Goal: Task Accomplishment & Management: Complete application form

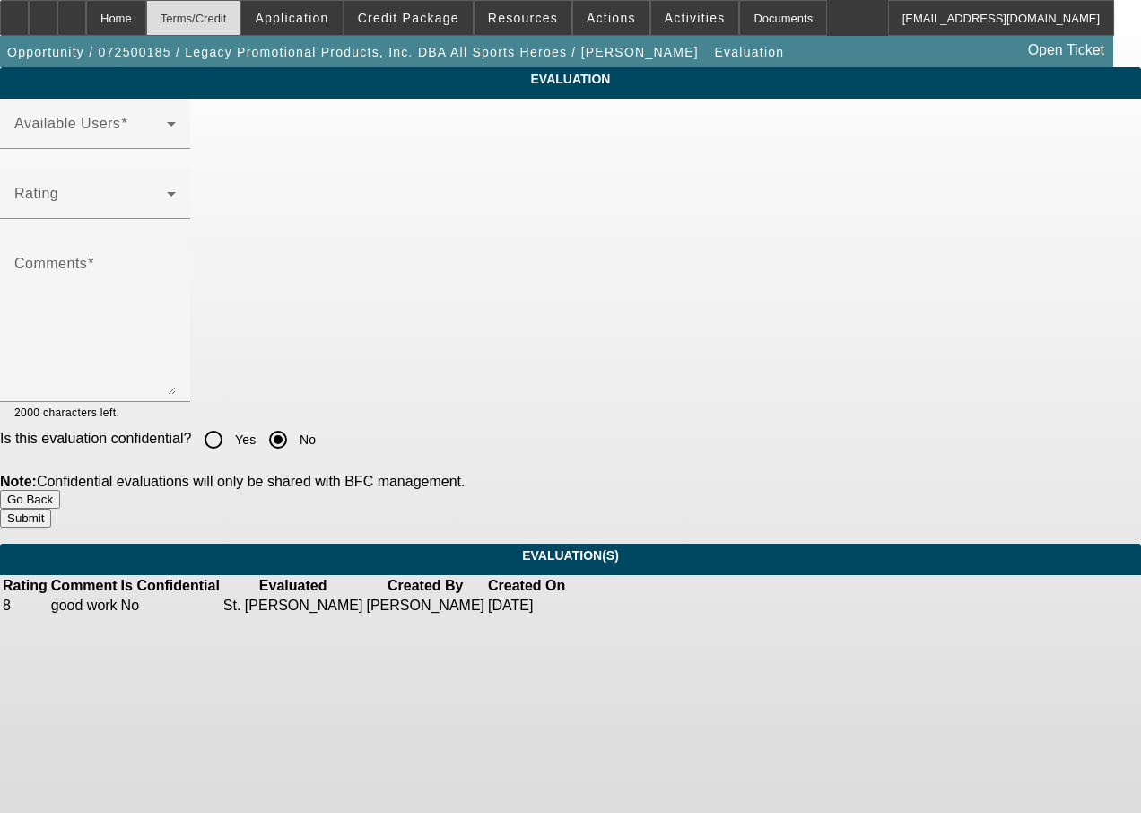
click at [239, 15] on div "Terms/Credit" at bounding box center [193, 18] width 95 height 36
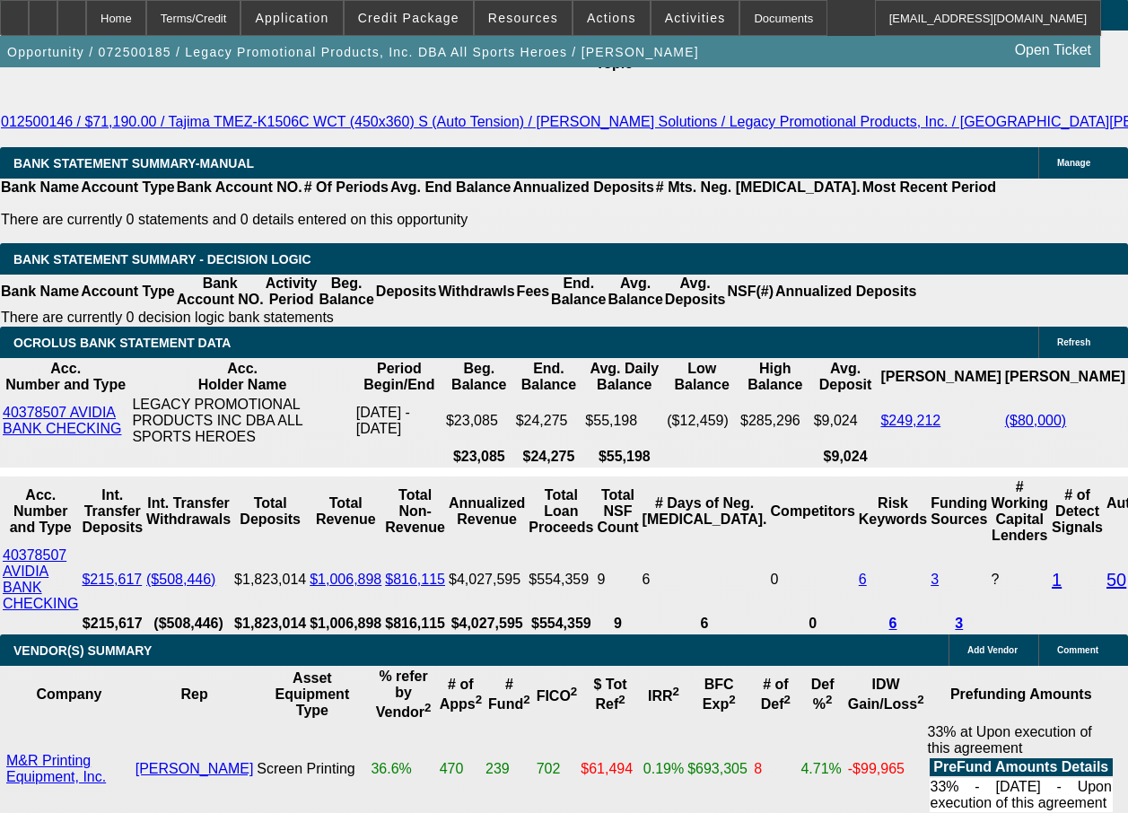
select select "0.2"
select select "2"
select select "0"
select select "2"
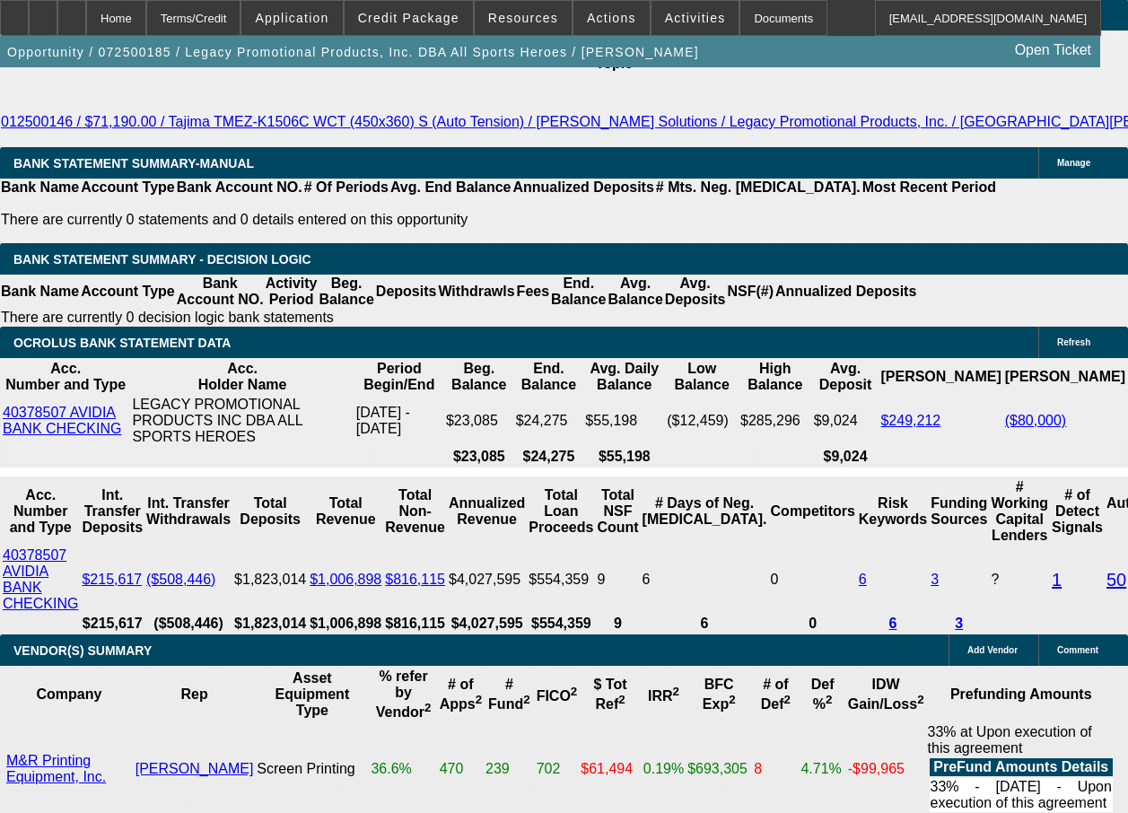
select select "0"
select select "2"
select select "0"
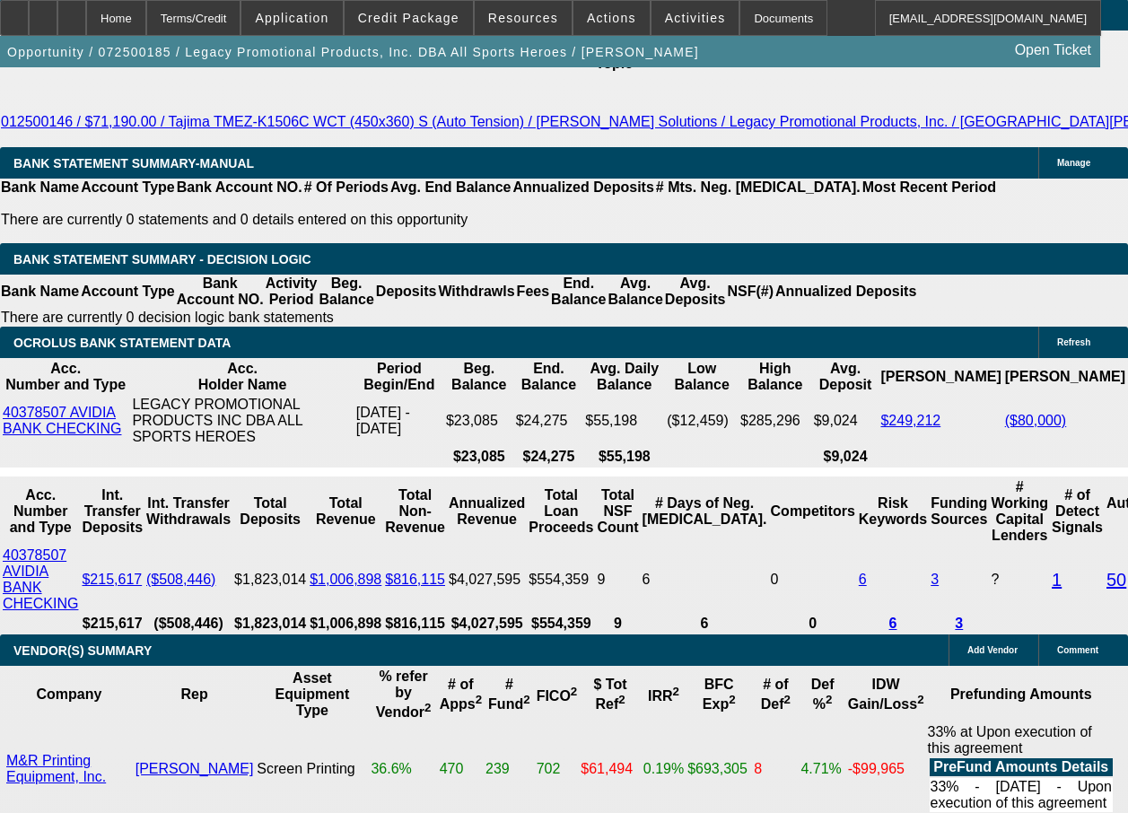
select select "2"
select select "0"
select select "1"
select select "2"
select select "6"
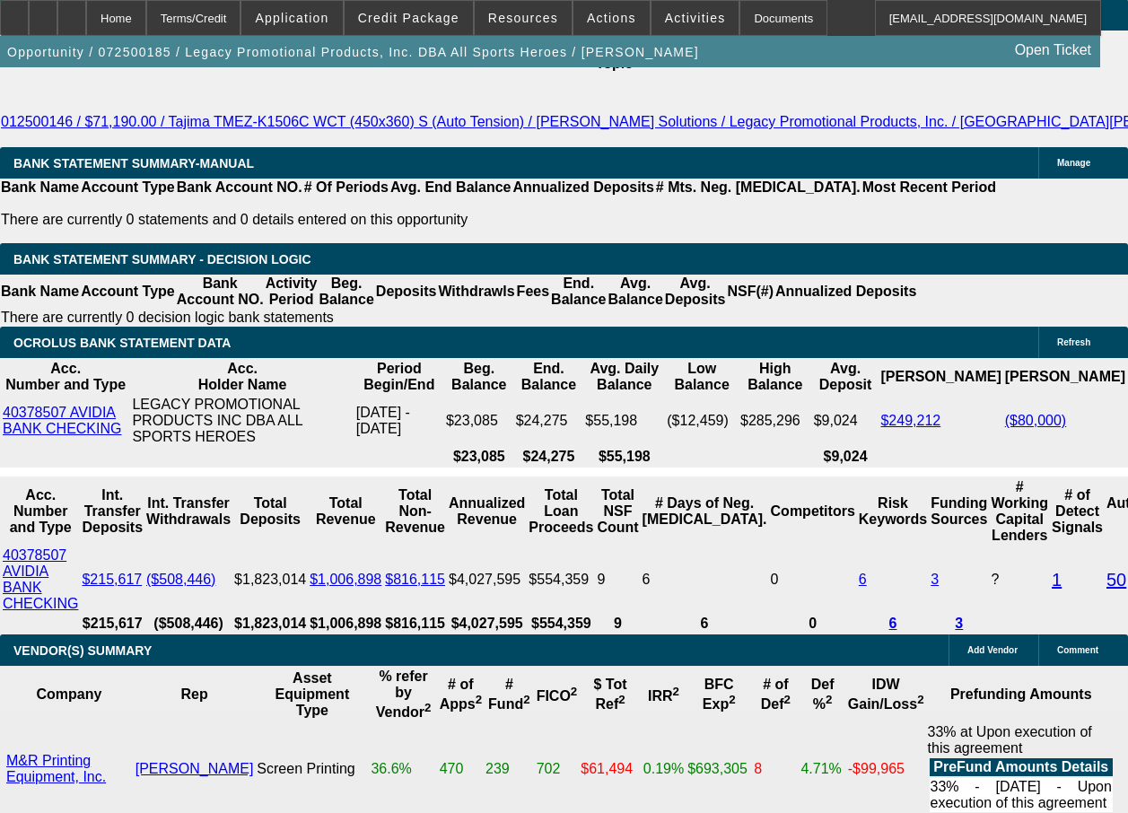
select select "1"
select select "2"
select select "6"
select select "1"
select select "2"
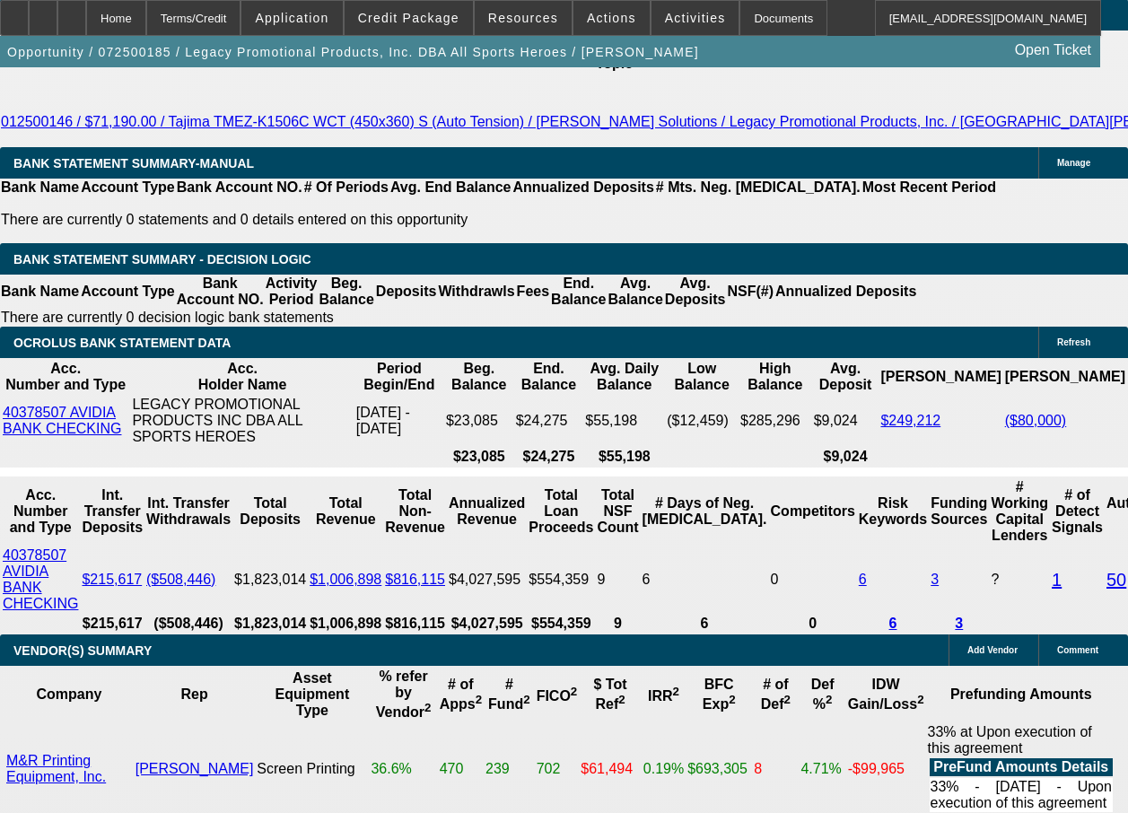
select select "6"
select select "1"
select select "2"
select select "6"
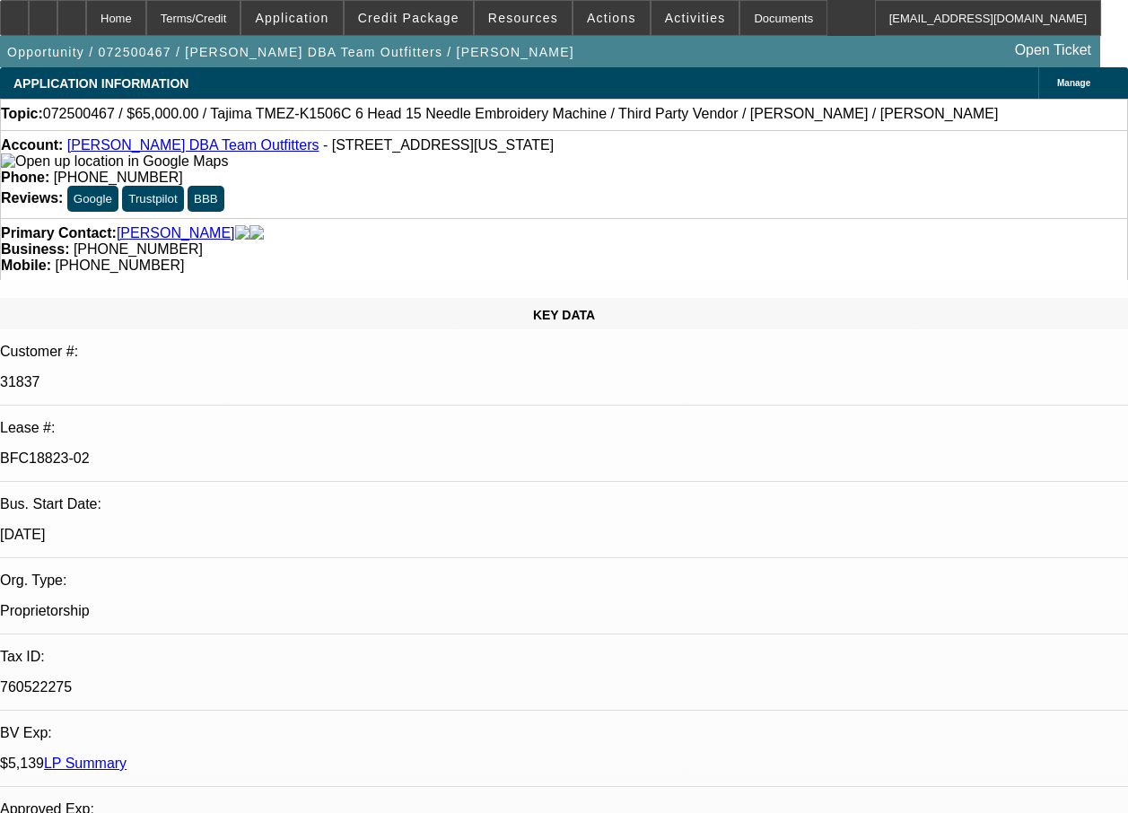
select select "0"
select select "0.1"
select select "0"
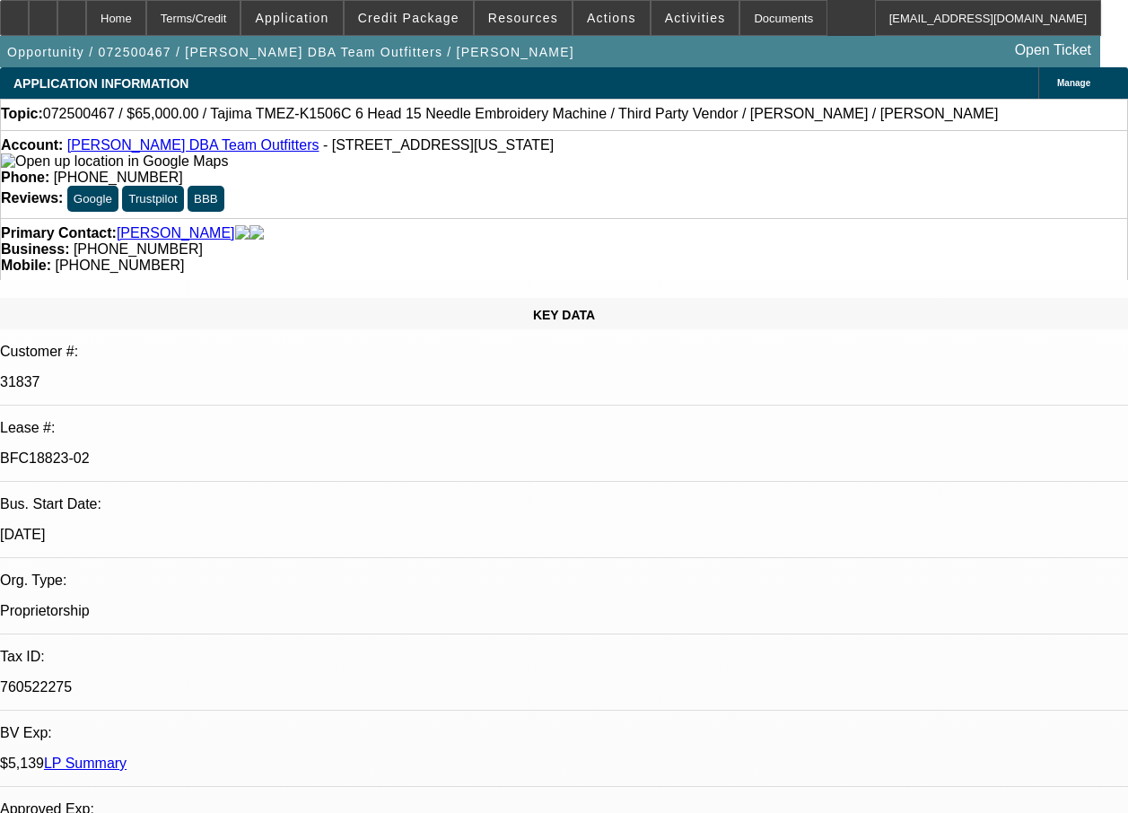
select select "0.1"
select select "0"
select select "0.1"
select select "0"
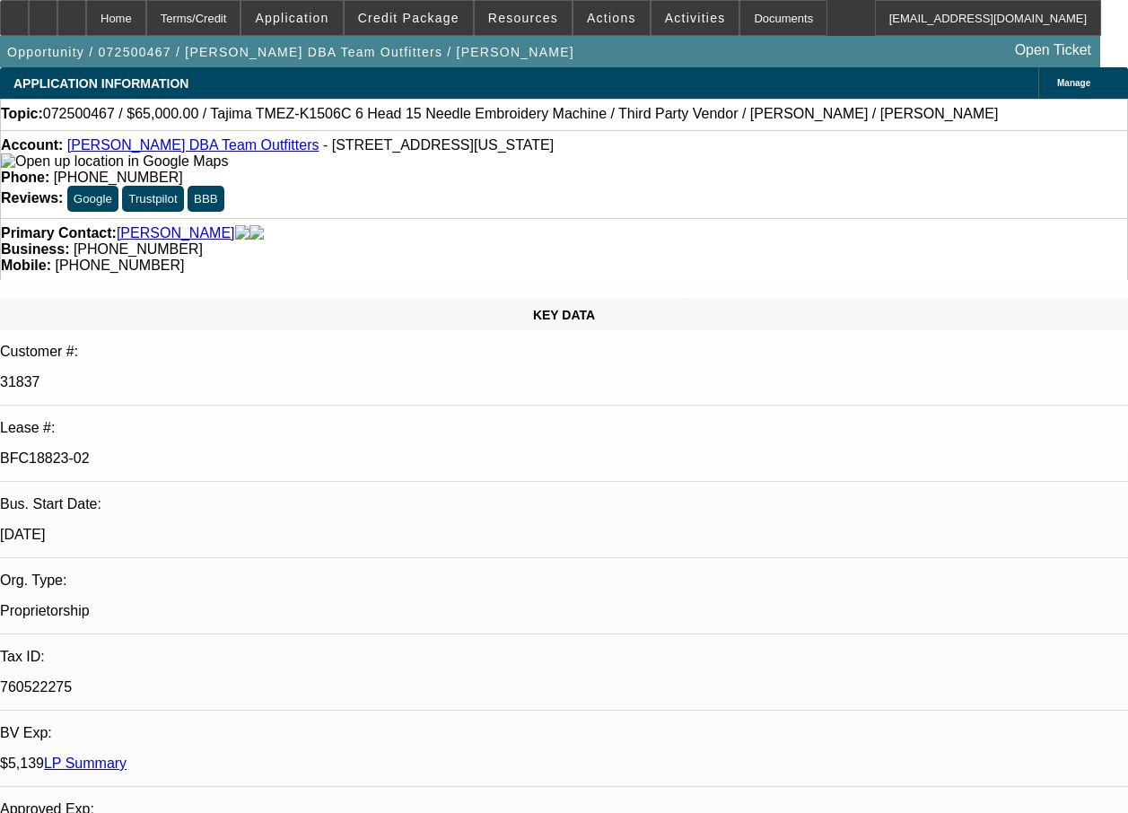
select select "0"
select select "0.1"
select select "1"
select select "4"
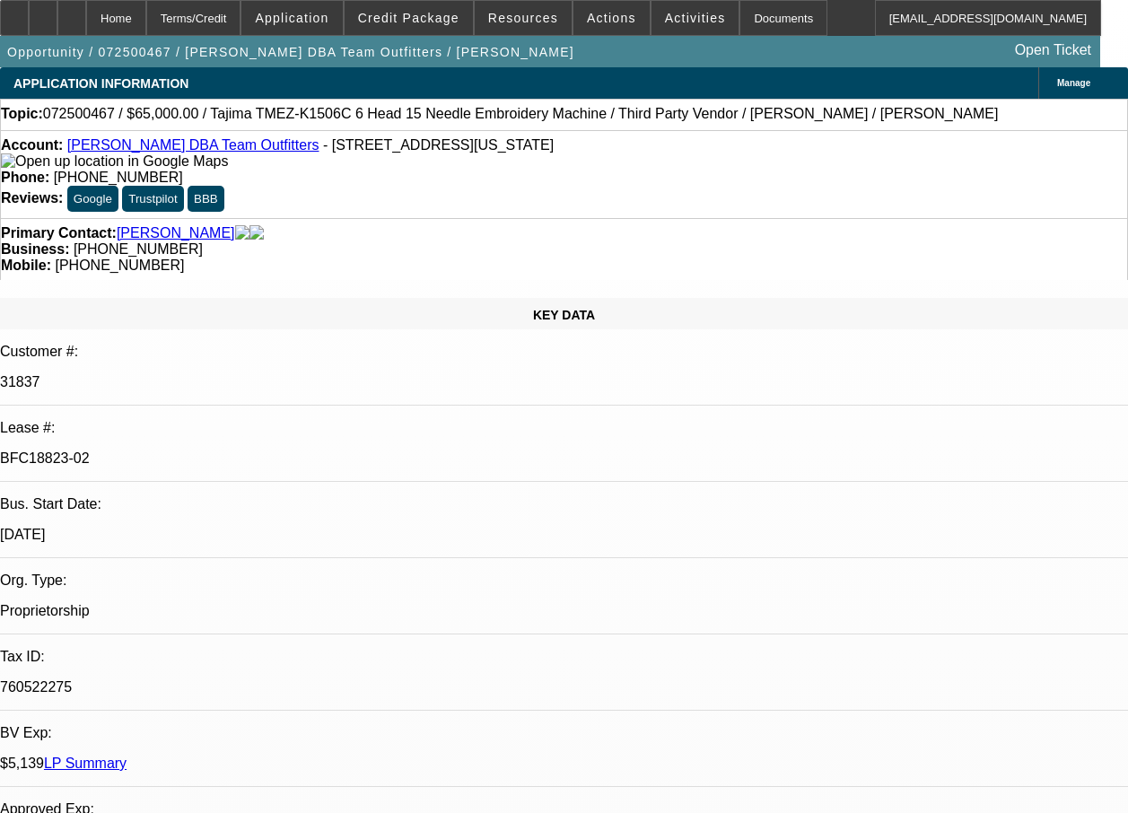
select select "1"
select select "4"
select select "1"
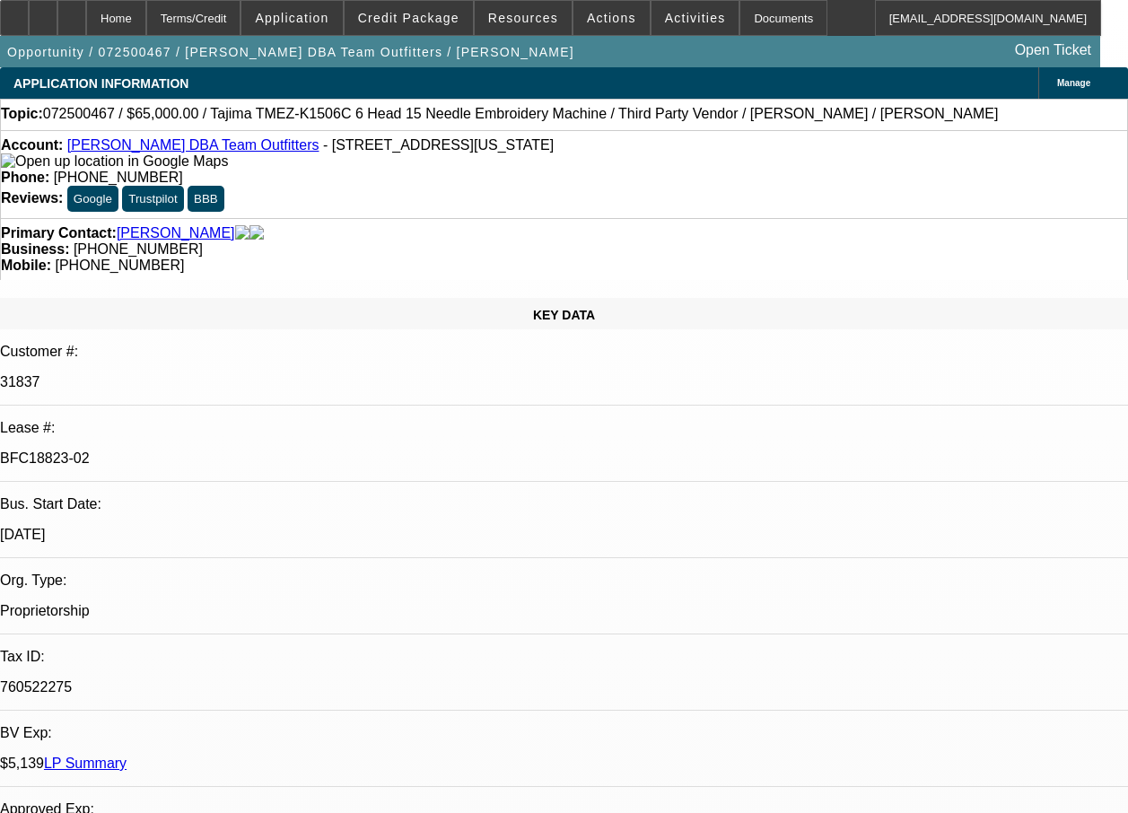
select select "4"
select select "1"
select select "4"
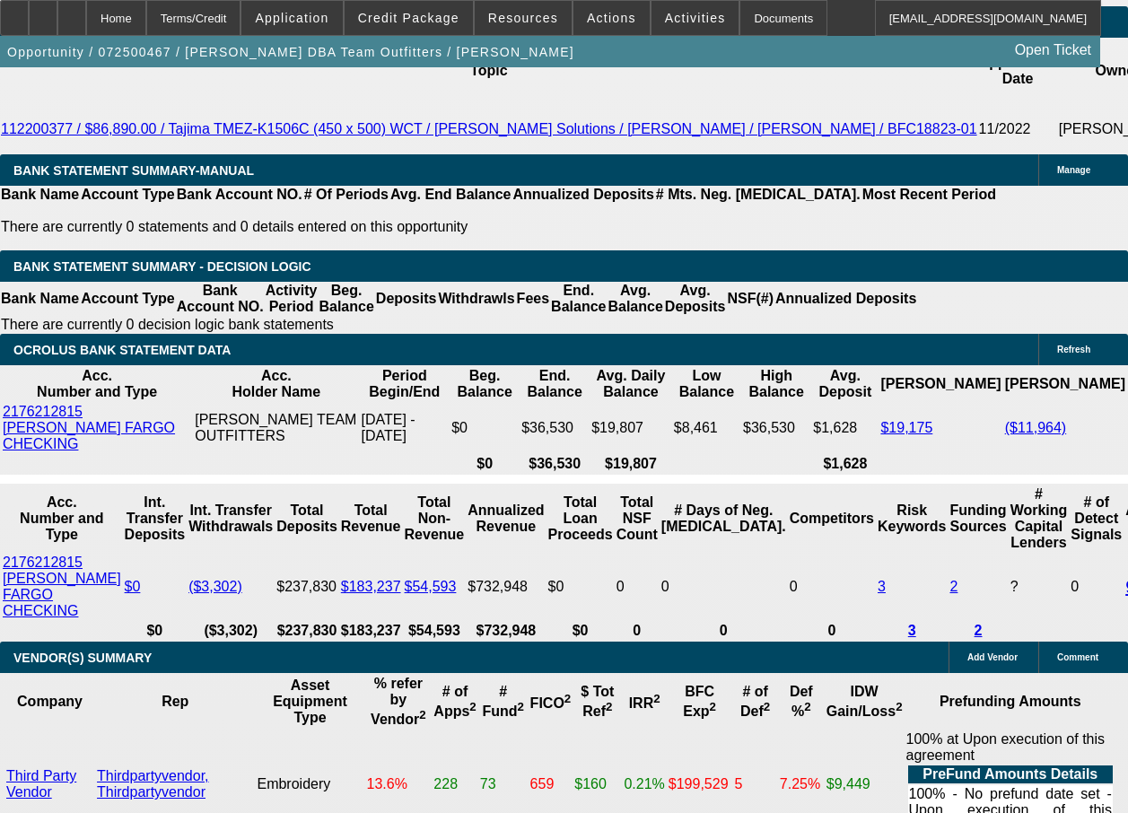
scroll to position [3369, 0]
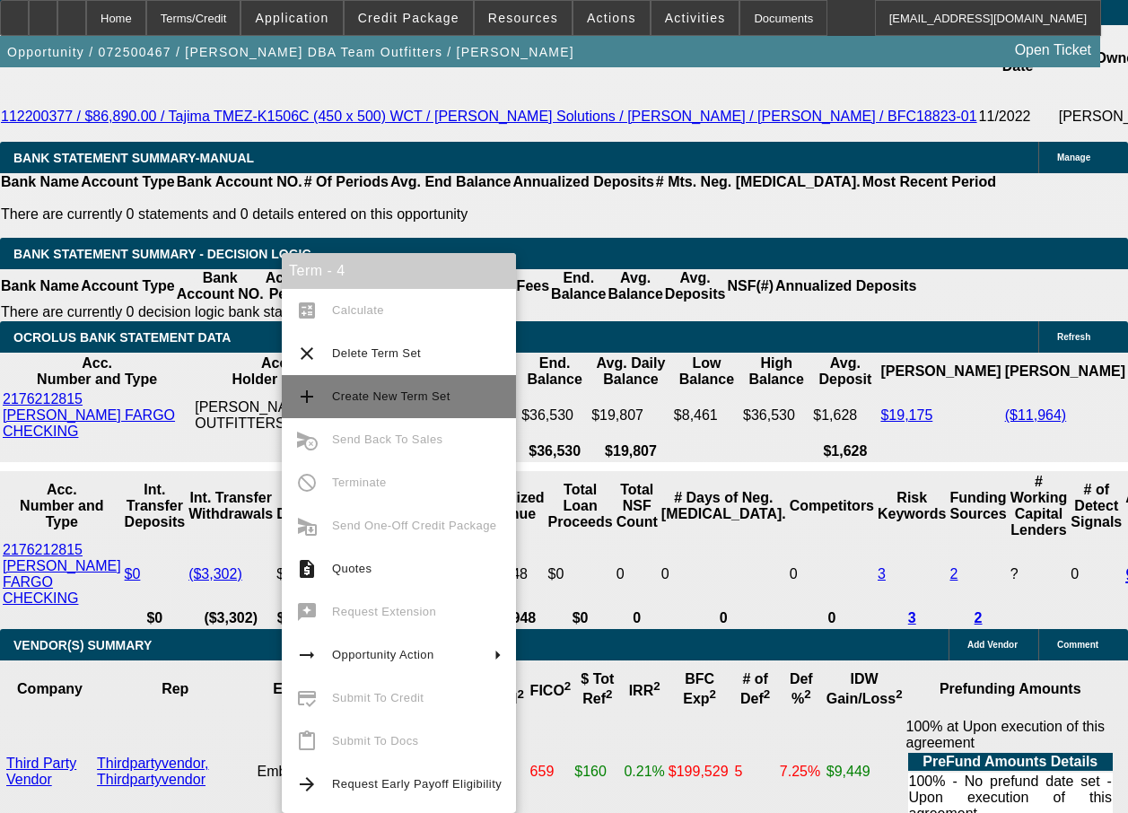
click at [423, 397] on span "Create New Term Set" at bounding box center [391, 395] width 118 height 13
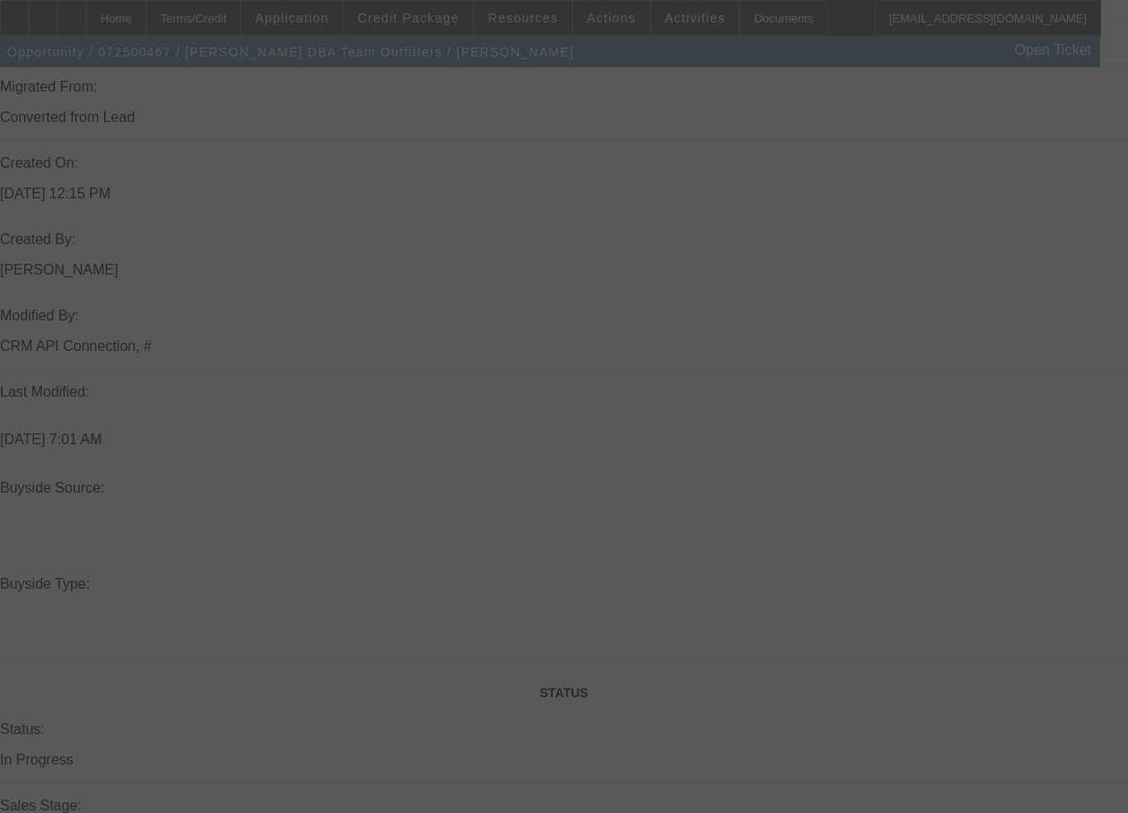
scroll to position [1431, 0]
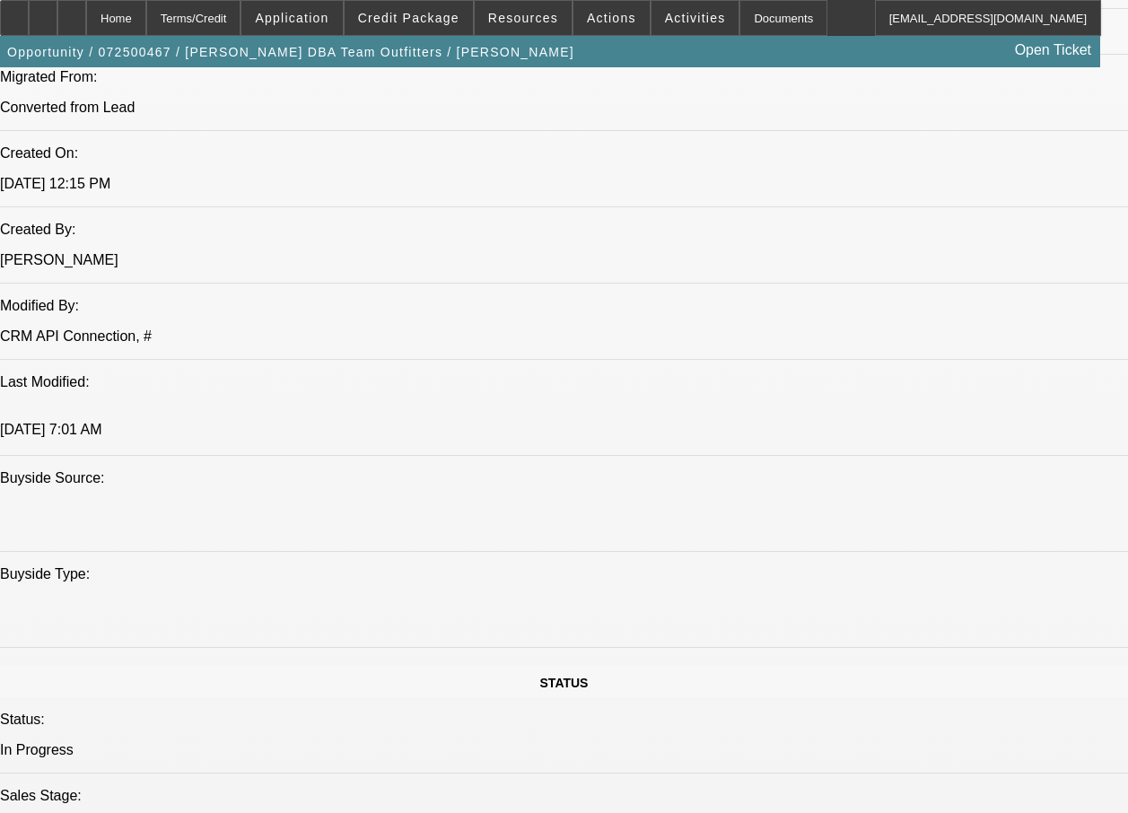
select select "0"
select select "0.1"
select select "0"
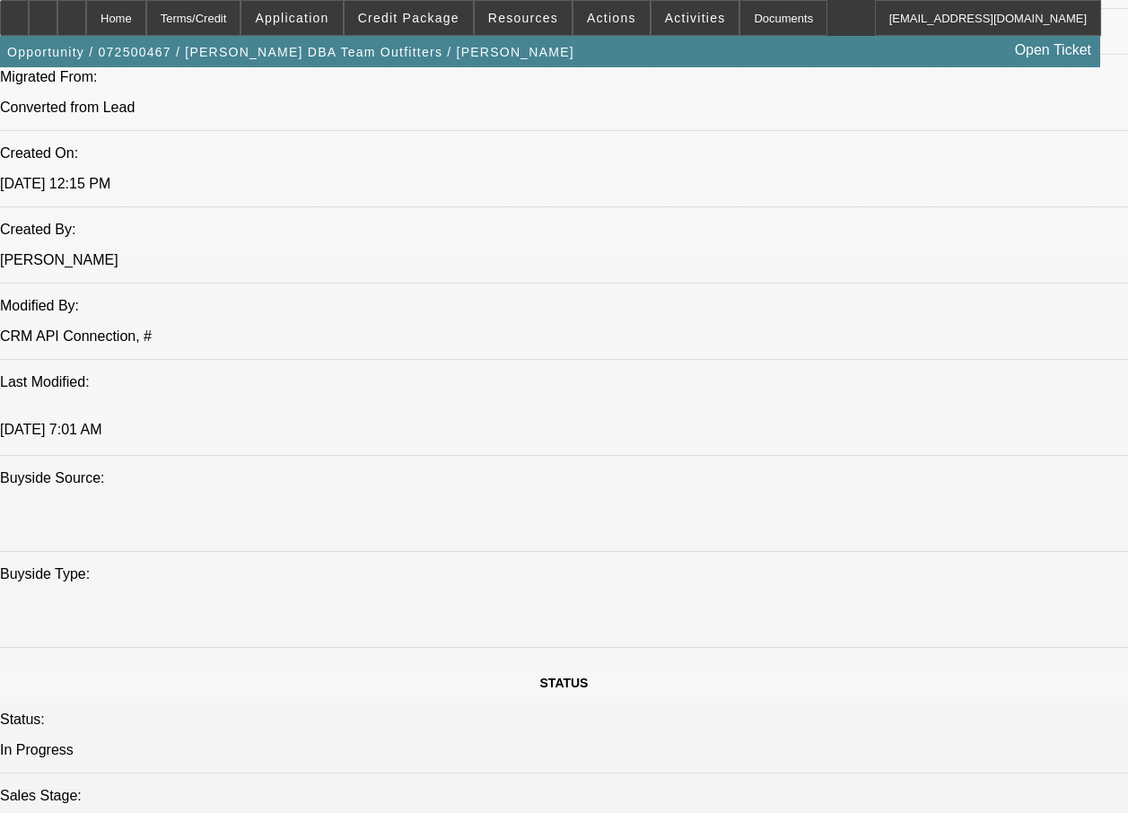
select select "0.1"
select select "0"
select select "0.1"
select select "0"
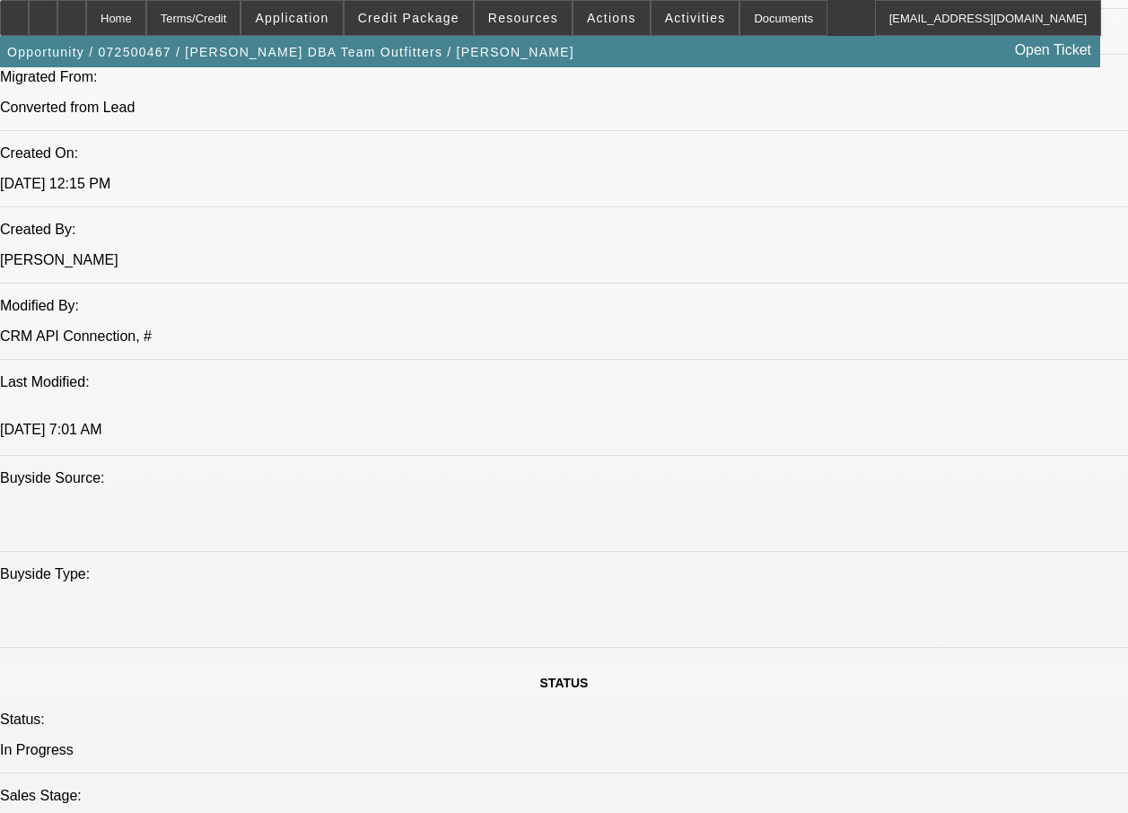
select select "0"
select select "0.1"
select select "1"
select select "4"
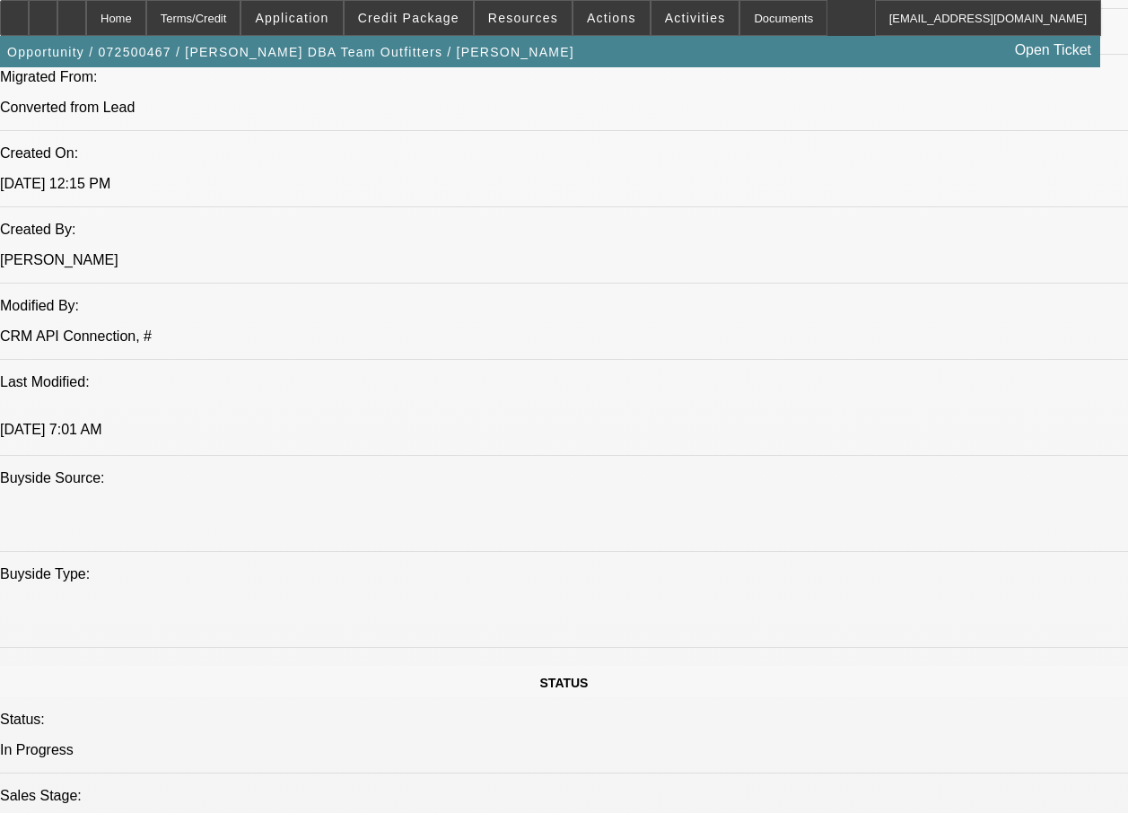
select select "1"
select select "4"
select select "1"
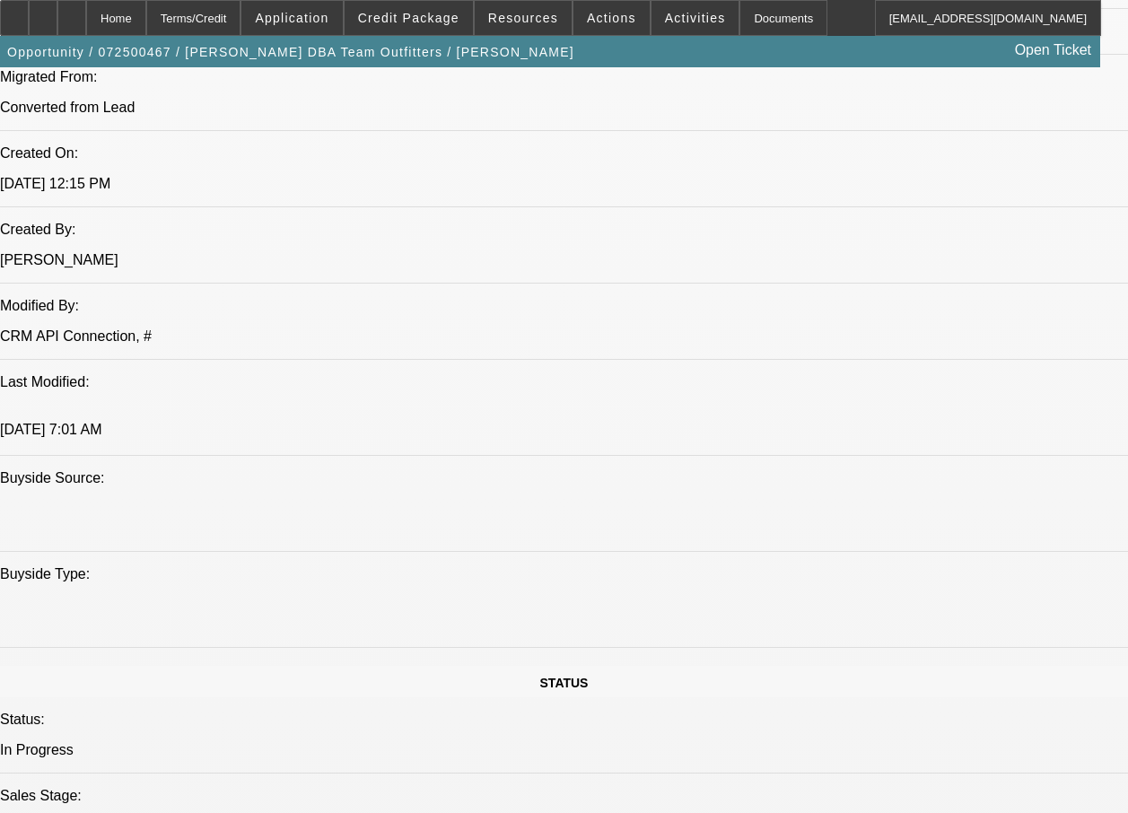
select select "4"
select select "1"
select select "4"
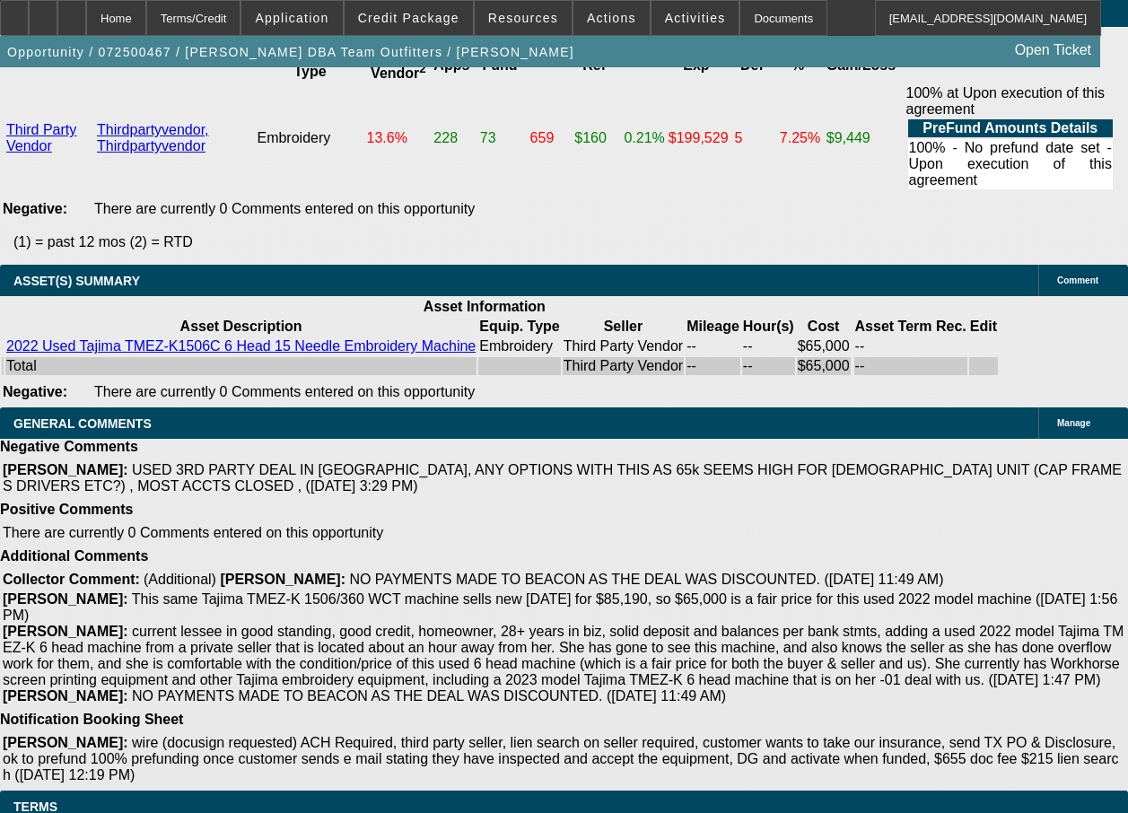
scroll to position [3991, 0]
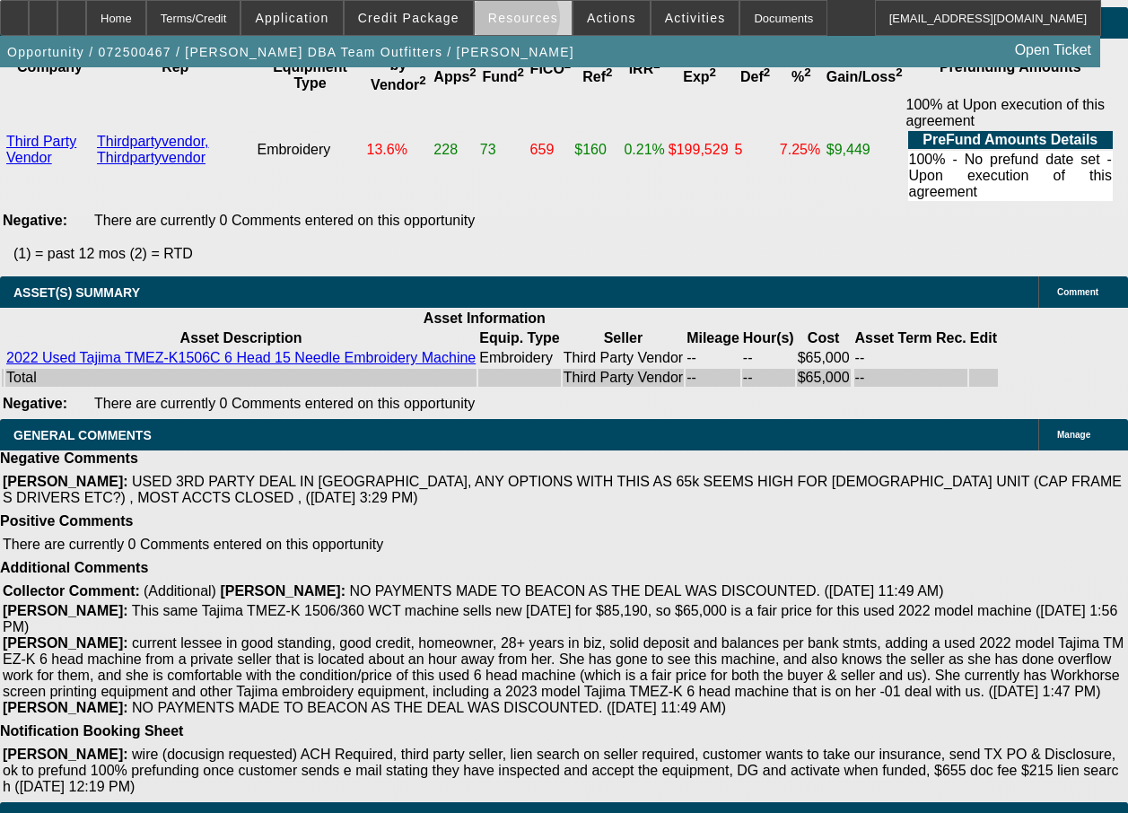
click at [519, 22] on span "Resources" at bounding box center [523, 18] width 70 height 14
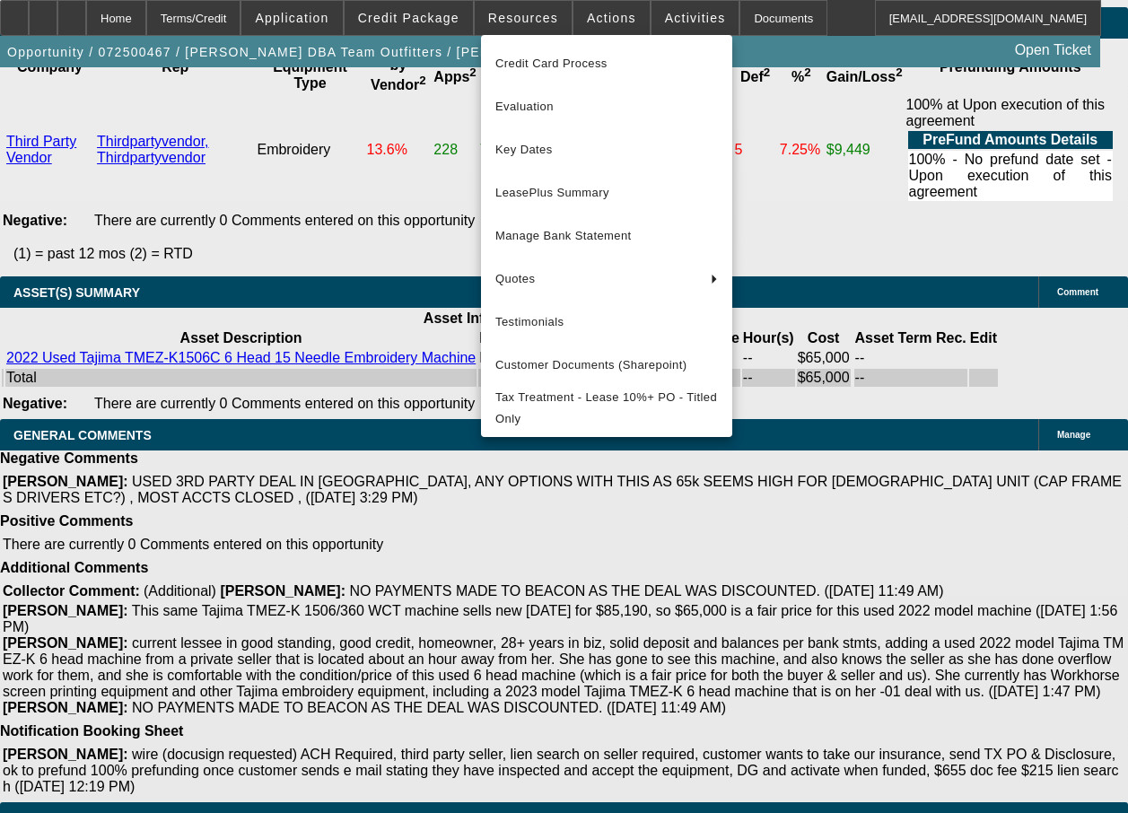
click at [591, 26] on div at bounding box center [564, 406] width 1128 height 813
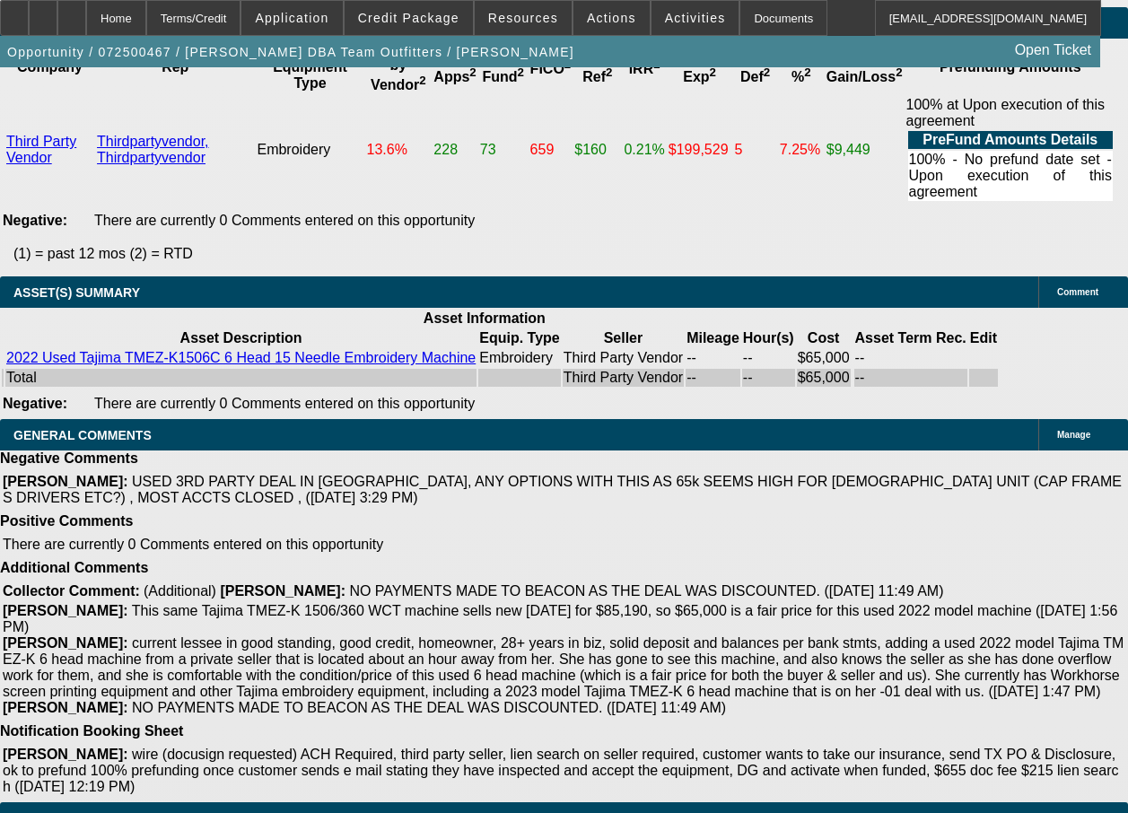
click at [591, 26] on span at bounding box center [611, 17] width 76 height 43
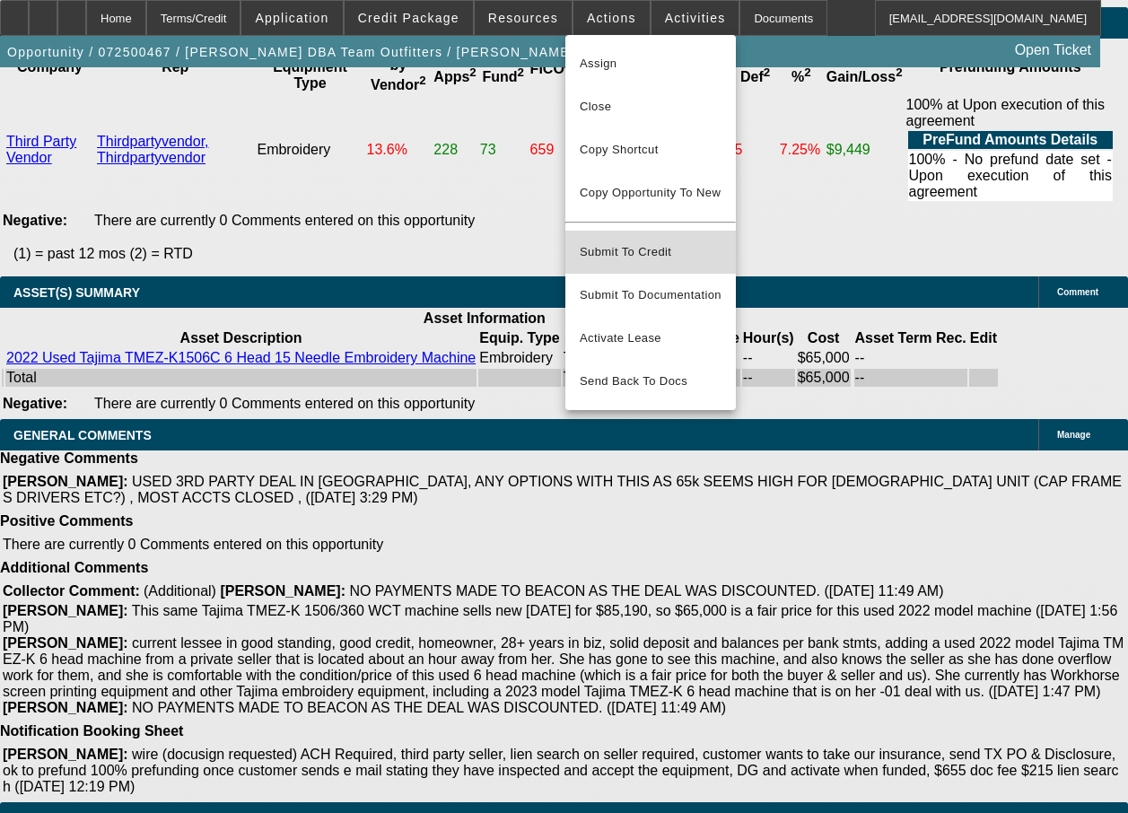
click at [615, 241] on span "Submit To Credit" at bounding box center [651, 252] width 142 height 22
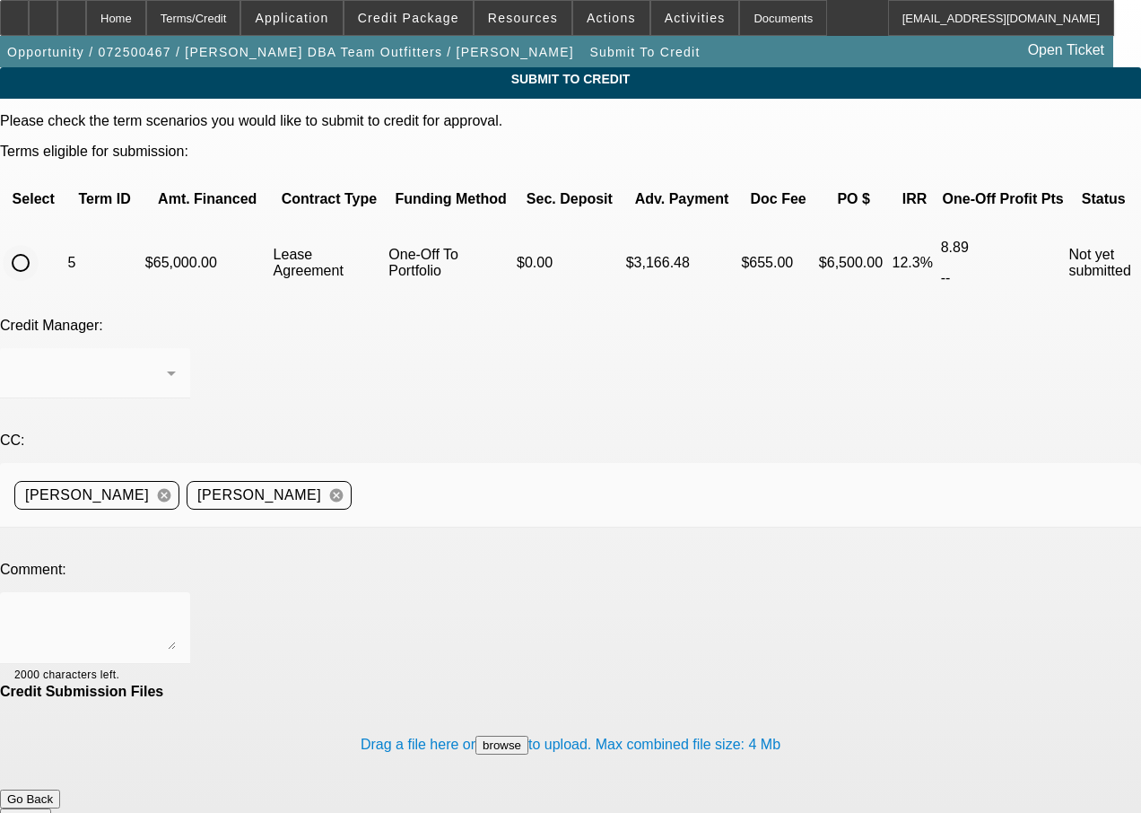
click at [39, 245] on input "radio" at bounding box center [21, 263] width 36 height 36
radio input "true"
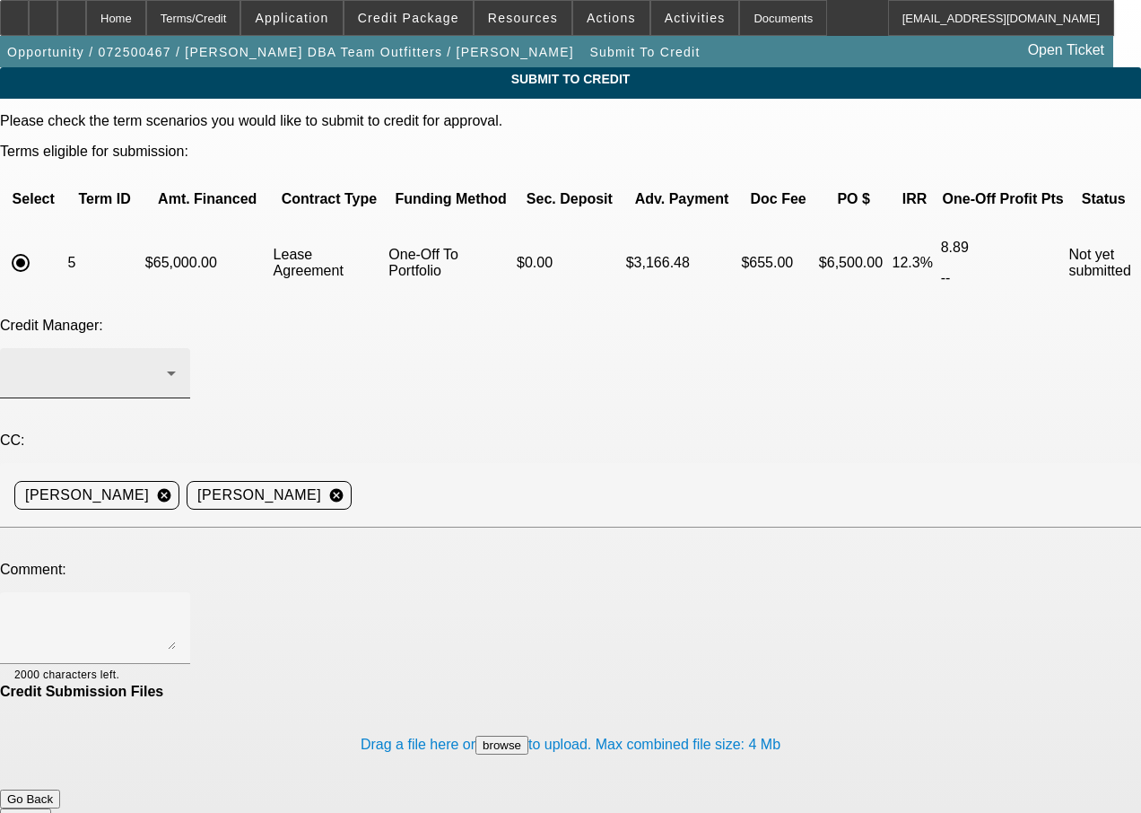
click at [176, 348] on div at bounding box center [94, 373] width 161 height 50
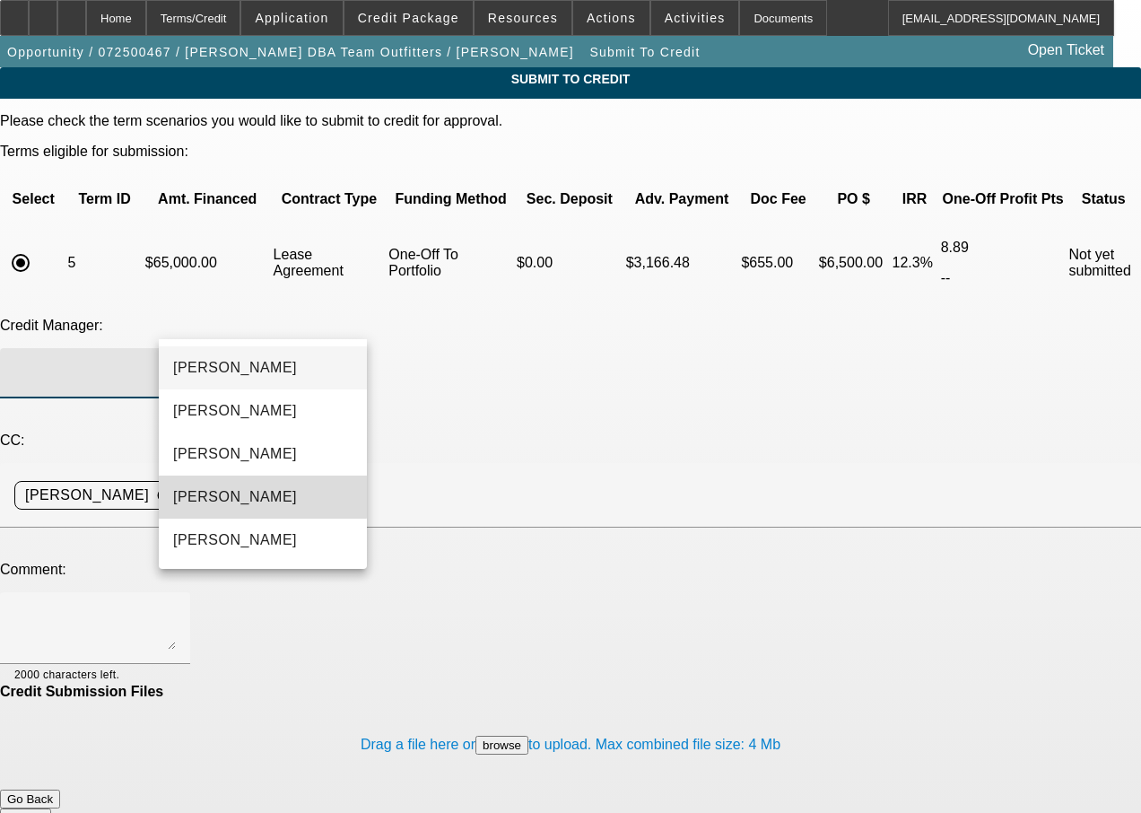
click at [228, 490] on span "[PERSON_NAME]" at bounding box center [235, 497] width 124 height 22
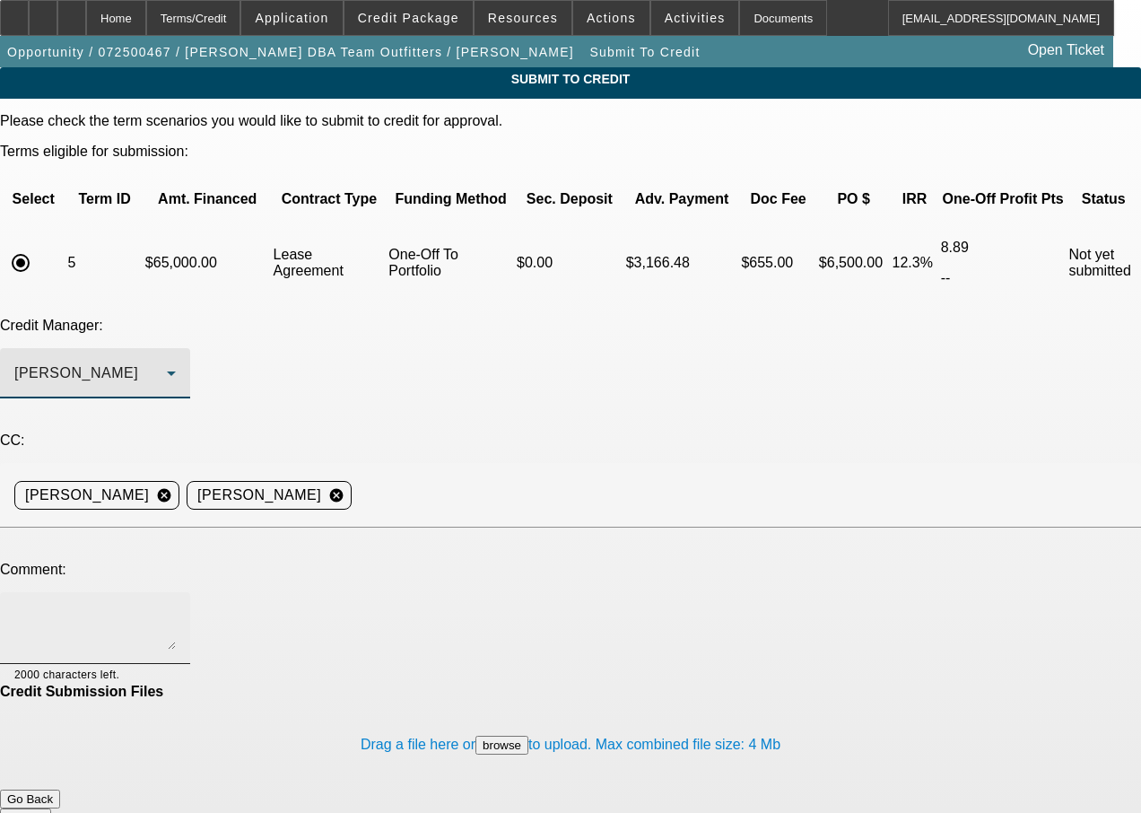
click at [176, 606] on textarea at bounding box center [94, 627] width 161 height 43
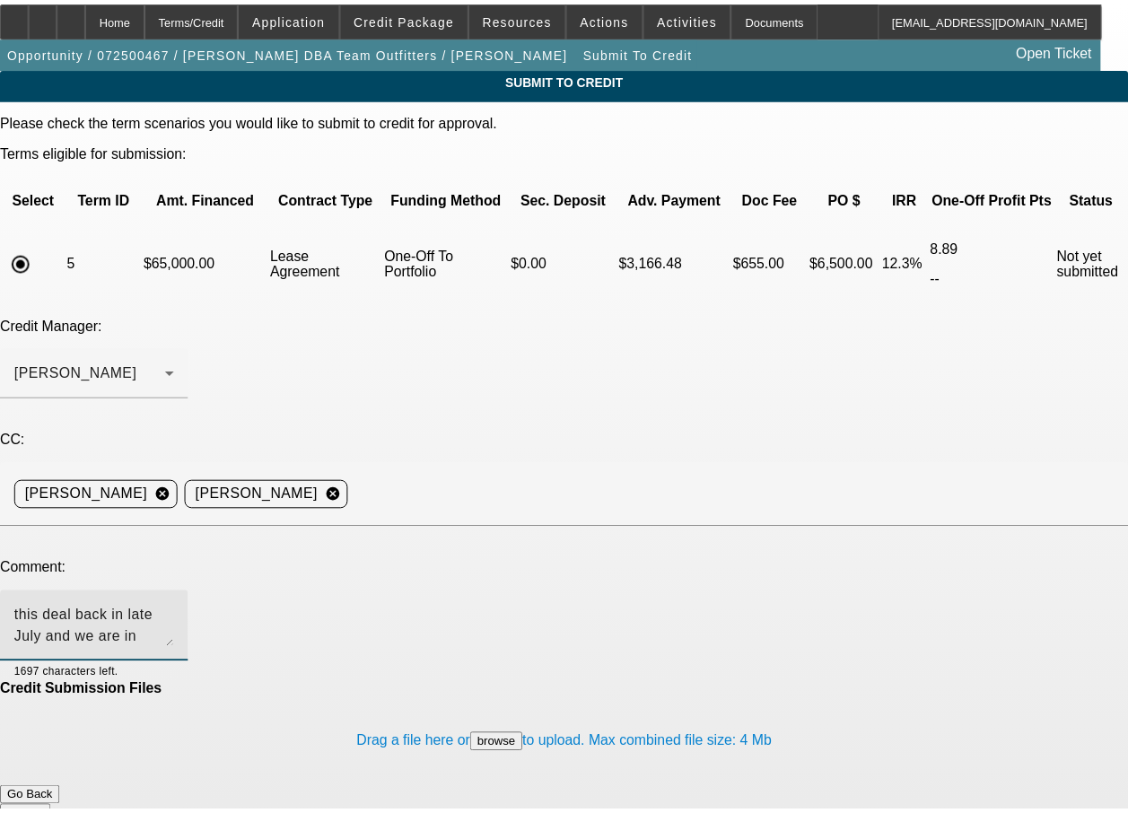
scroll to position [39, 0]
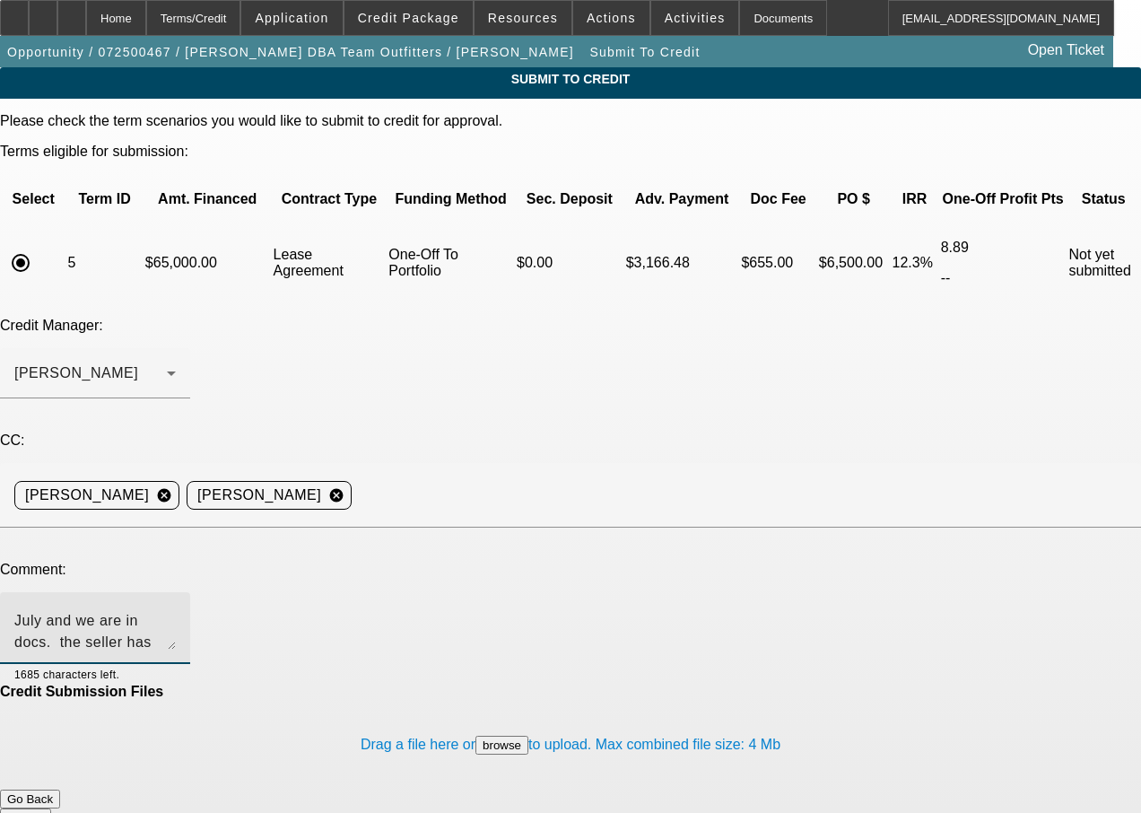
type textarea "Bill - you had approved this deal back in late July and we are in docs. the sel…"
click at [51, 808] on button "Submit" at bounding box center [25, 817] width 51 height 19
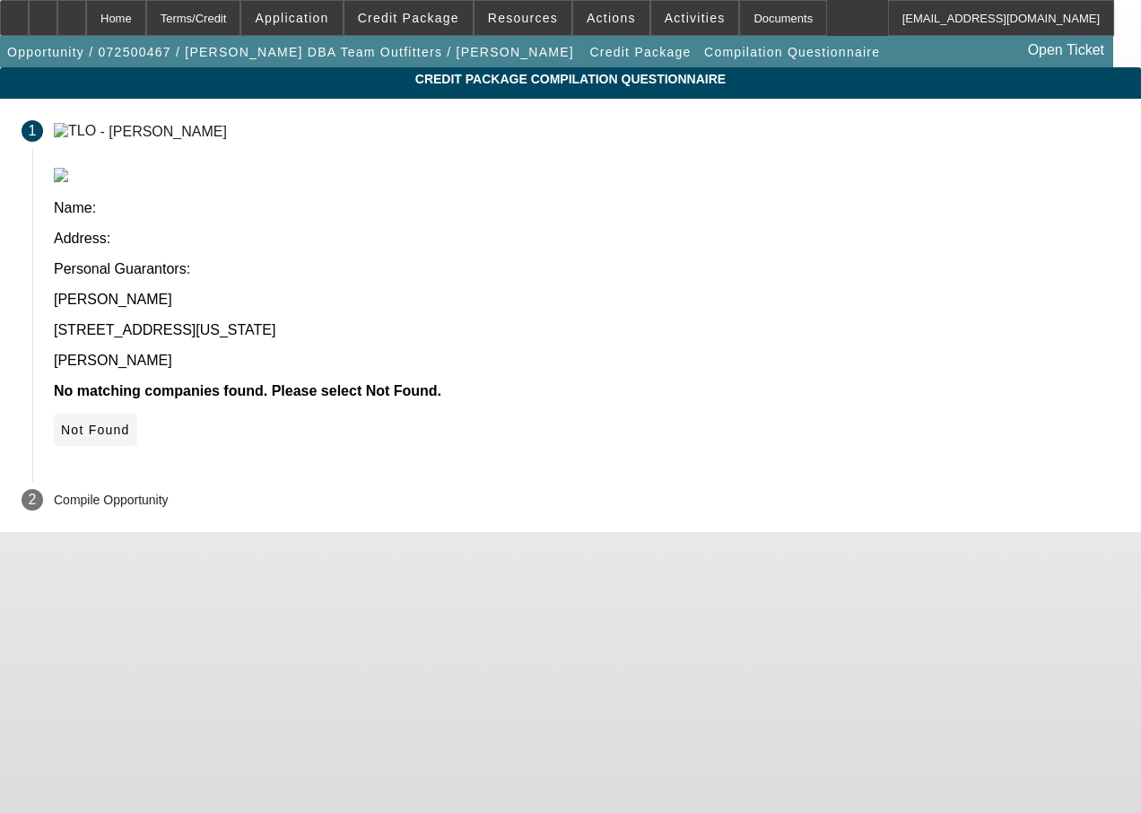
click at [130, 423] on span "Not Found" at bounding box center [95, 430] width 69 height 14
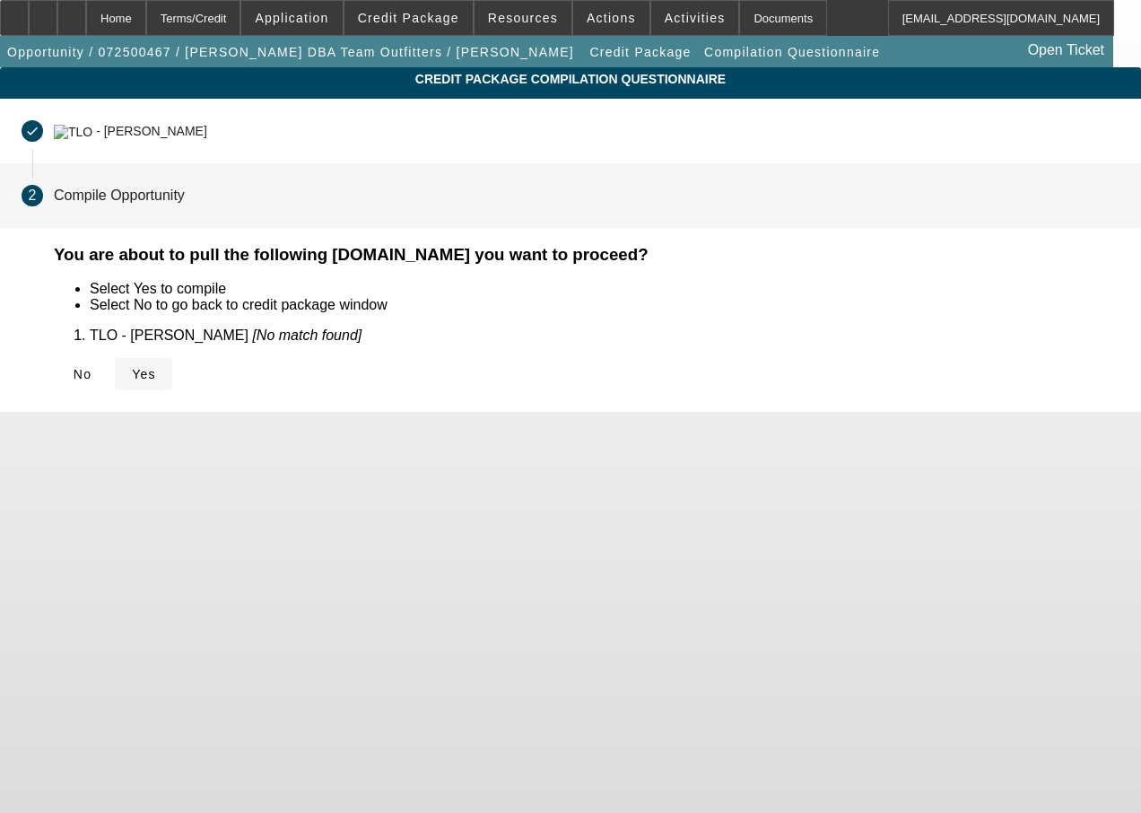
click at [156, 371] on span "Yes" at bounding box center [144, 374] width 24 height 14
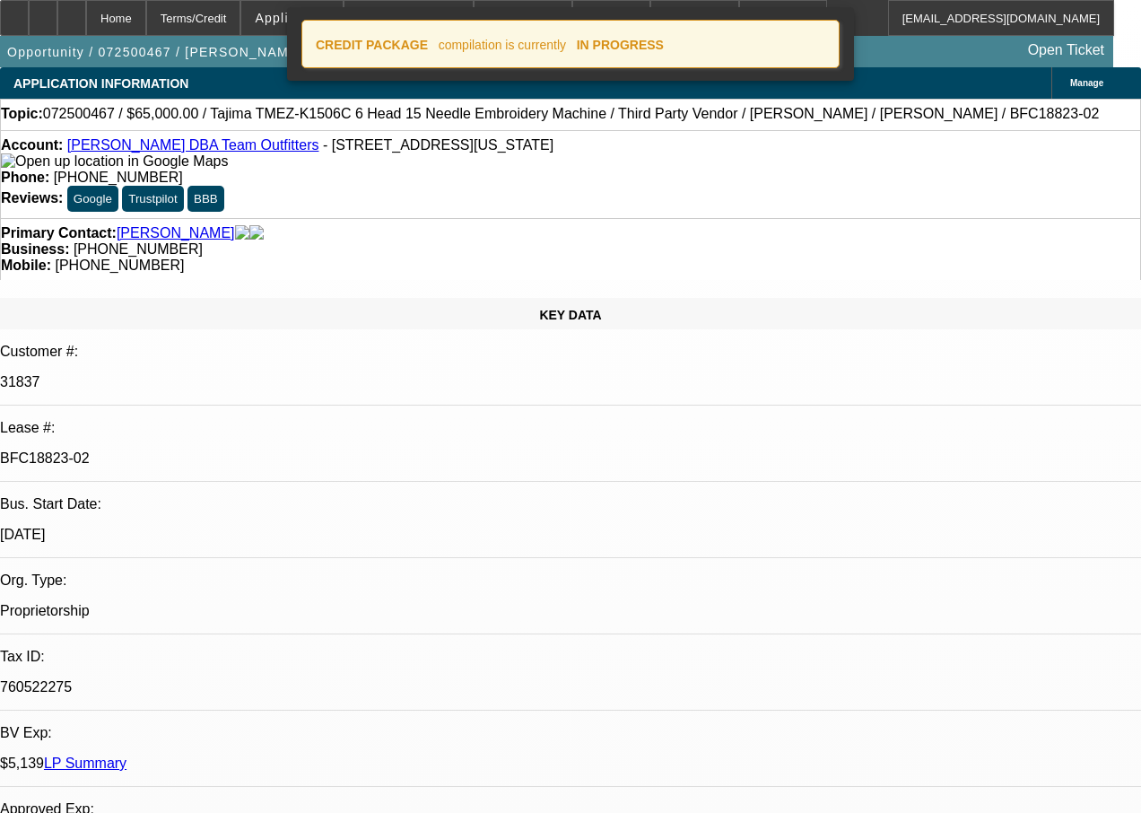
select select "0"
select select "0.1"
select select "4"
select select "0"
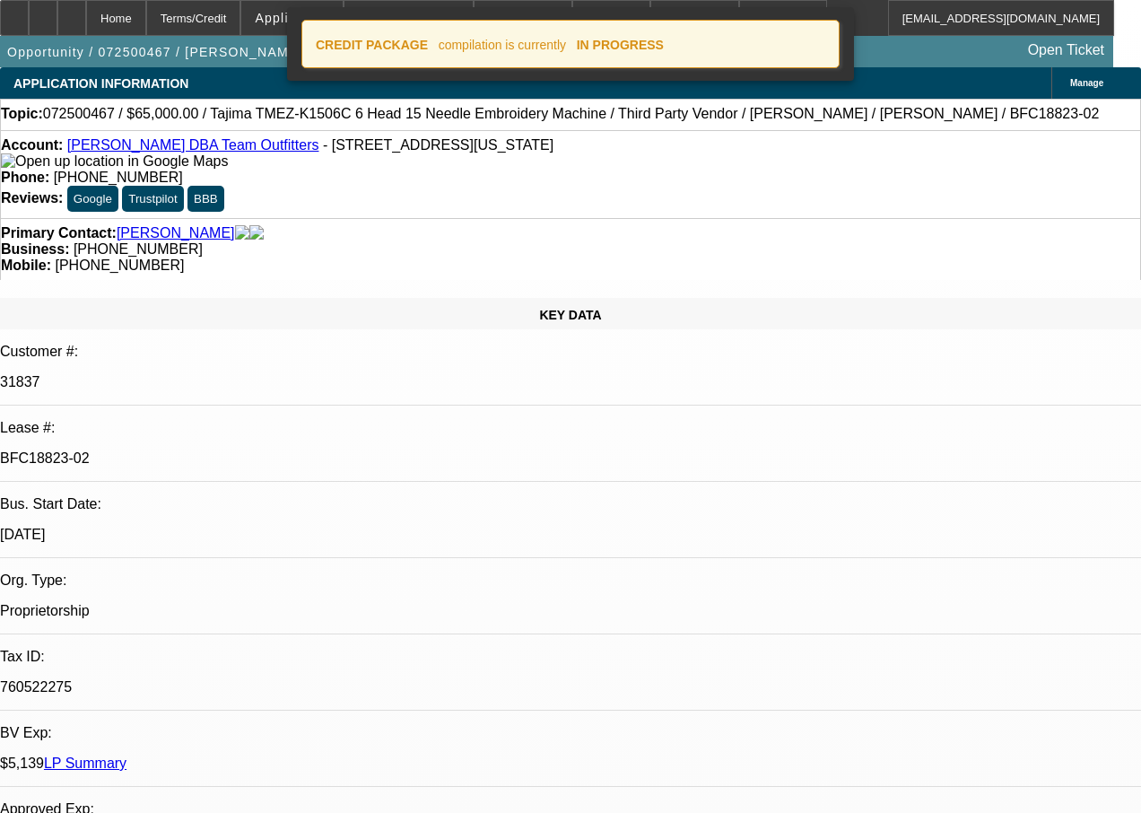
select select "0"
select select "0.1"
select select "4"
select select "0"
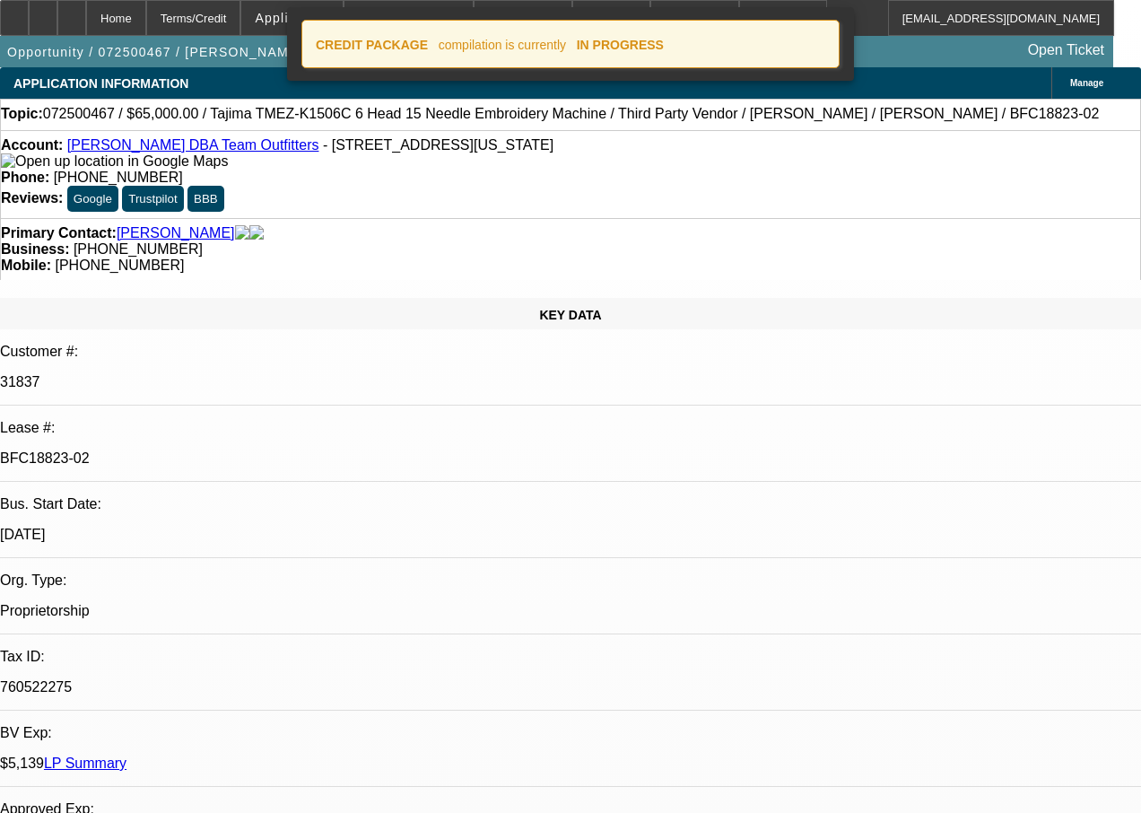
select select "0.1"
select select "4"
select select "0"
select select "0.1"
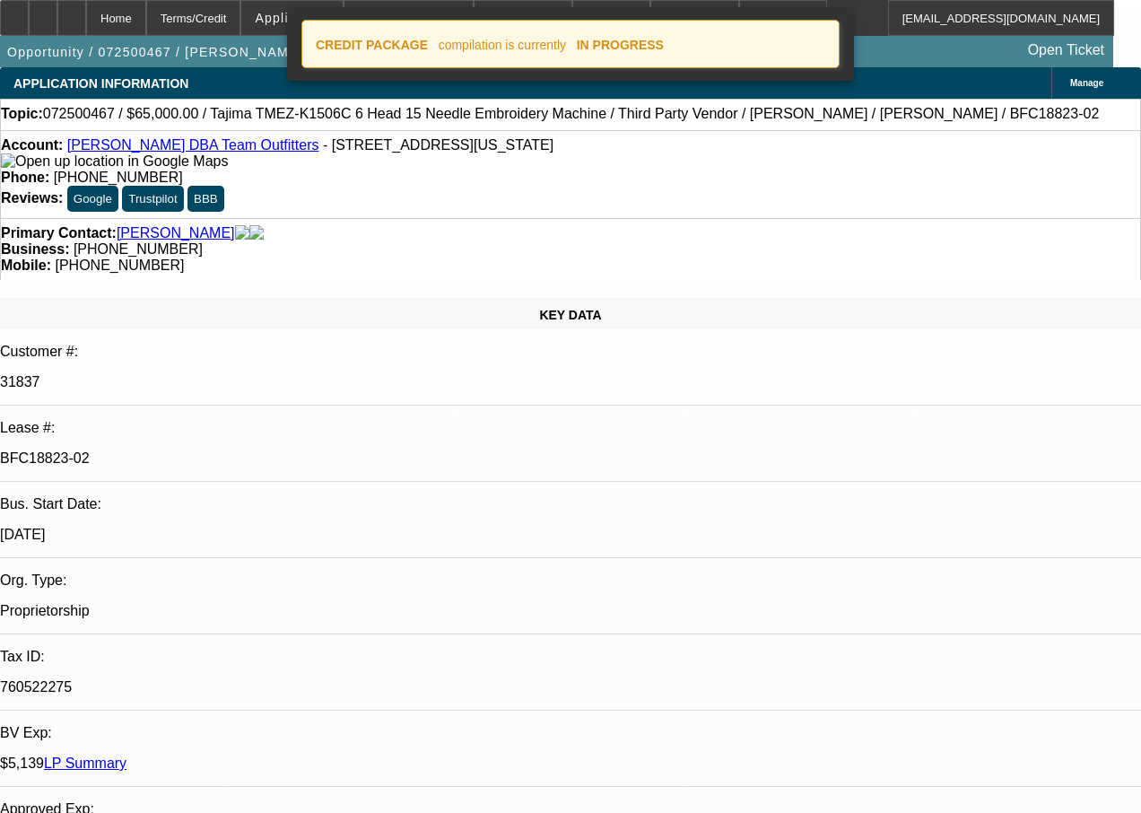
select select "4"
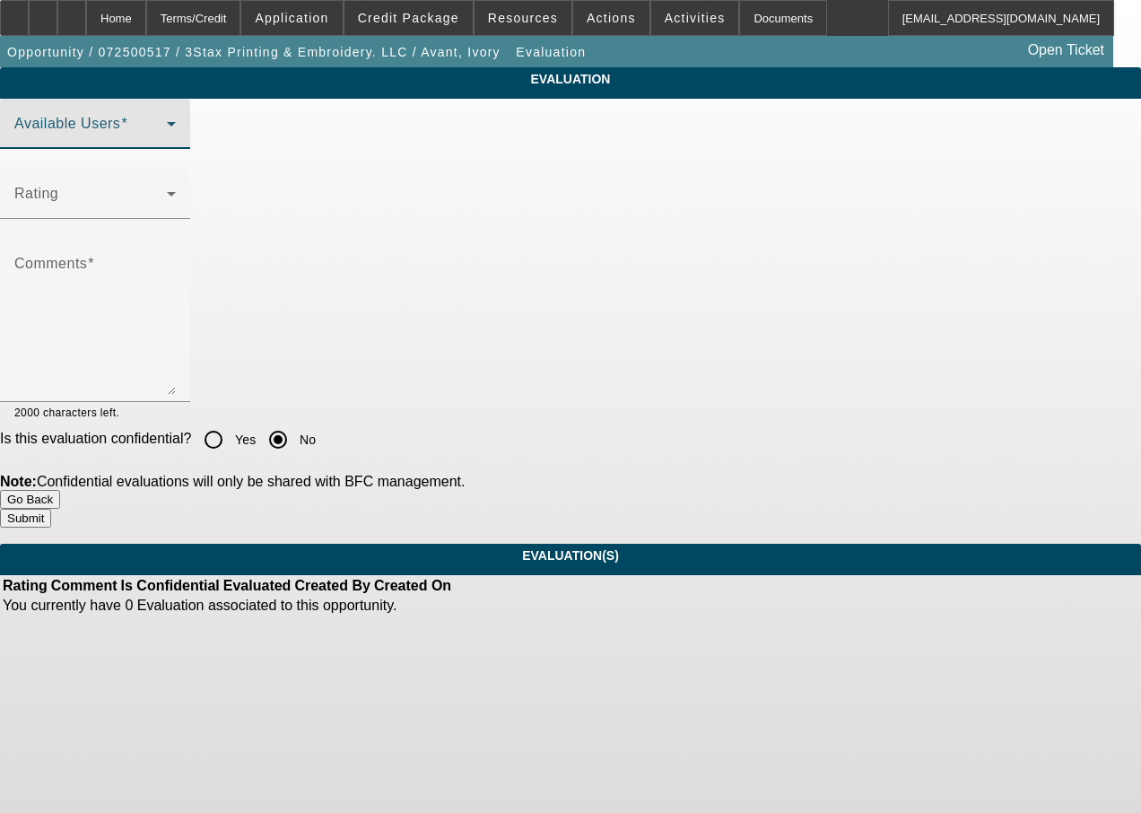
click at [167, 142] on span at bounding box center [90, 131] width 153 height 22
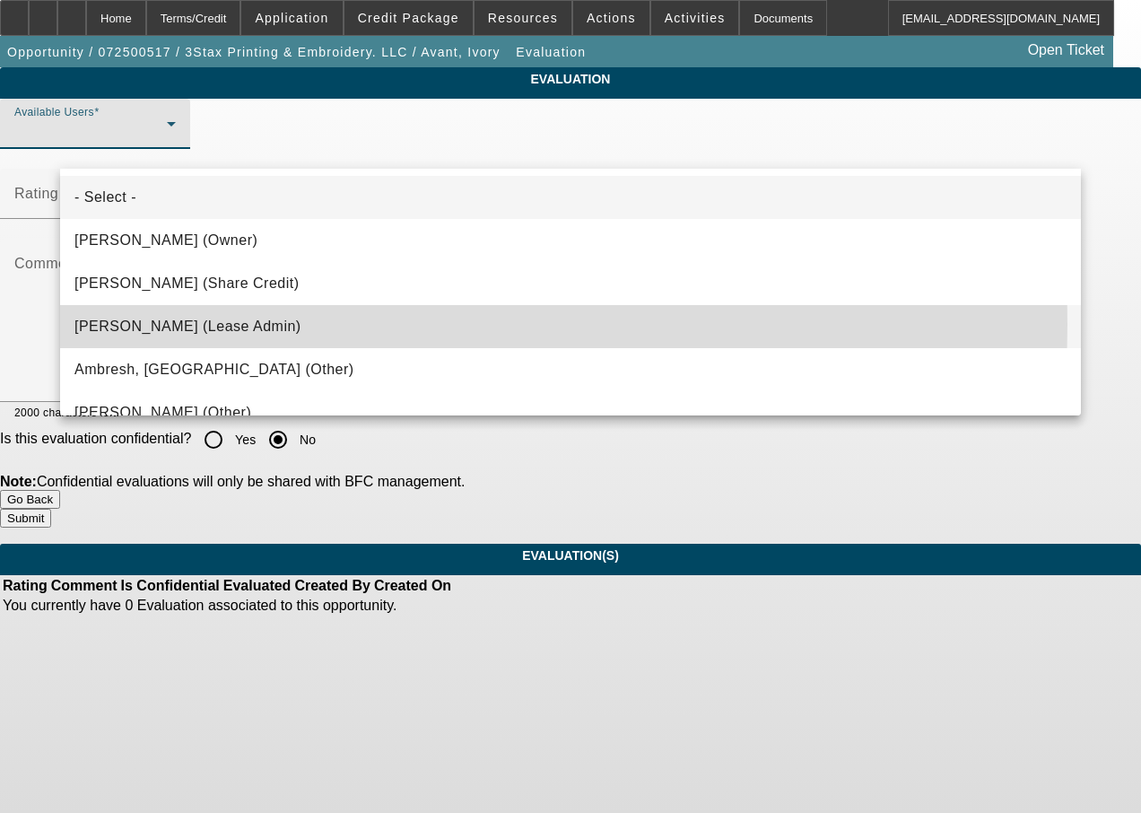
drag, startPoint x: 209, startPoint y: 325, endPoint x: 218, endPoint y: 241, distance: 83.9
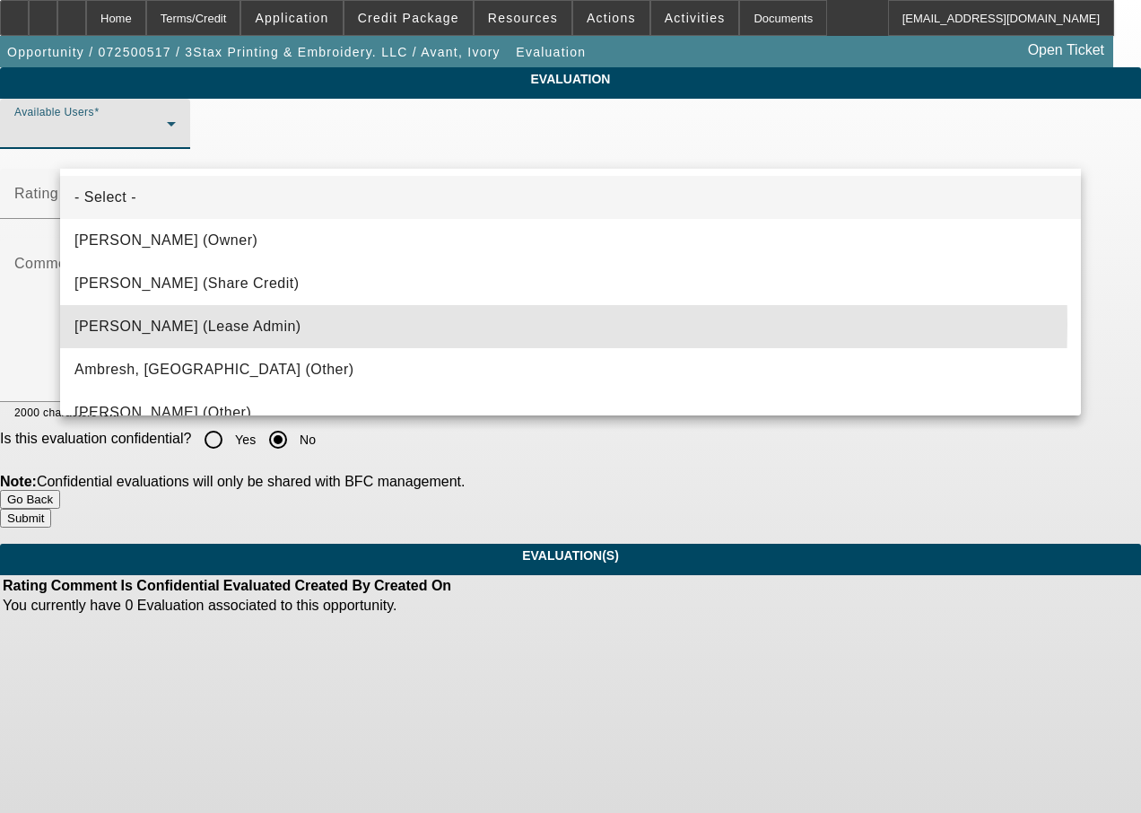
click at [209, 323] on span "Byrne, Mark (Lease Admin)" at bounding box center [187, 327] width 227 height 22
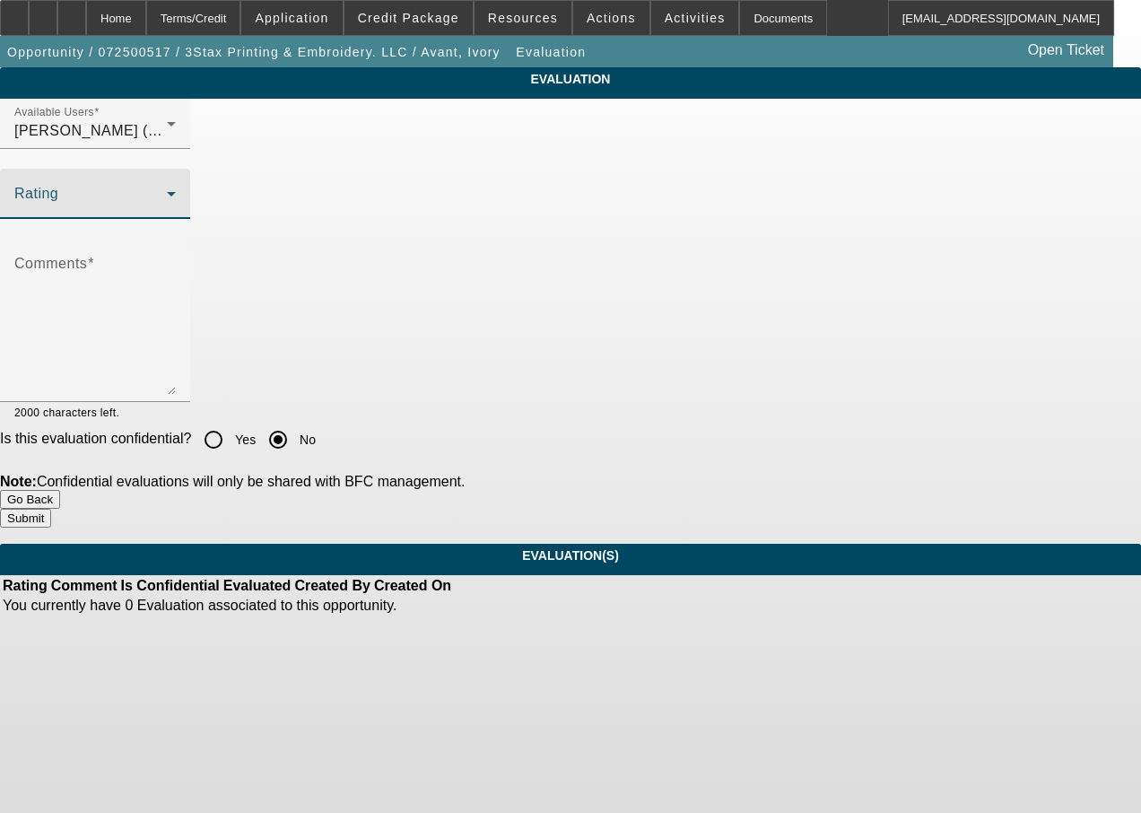
click at [167, 212] on span at bounding box center [90, 201] width 153 height 22
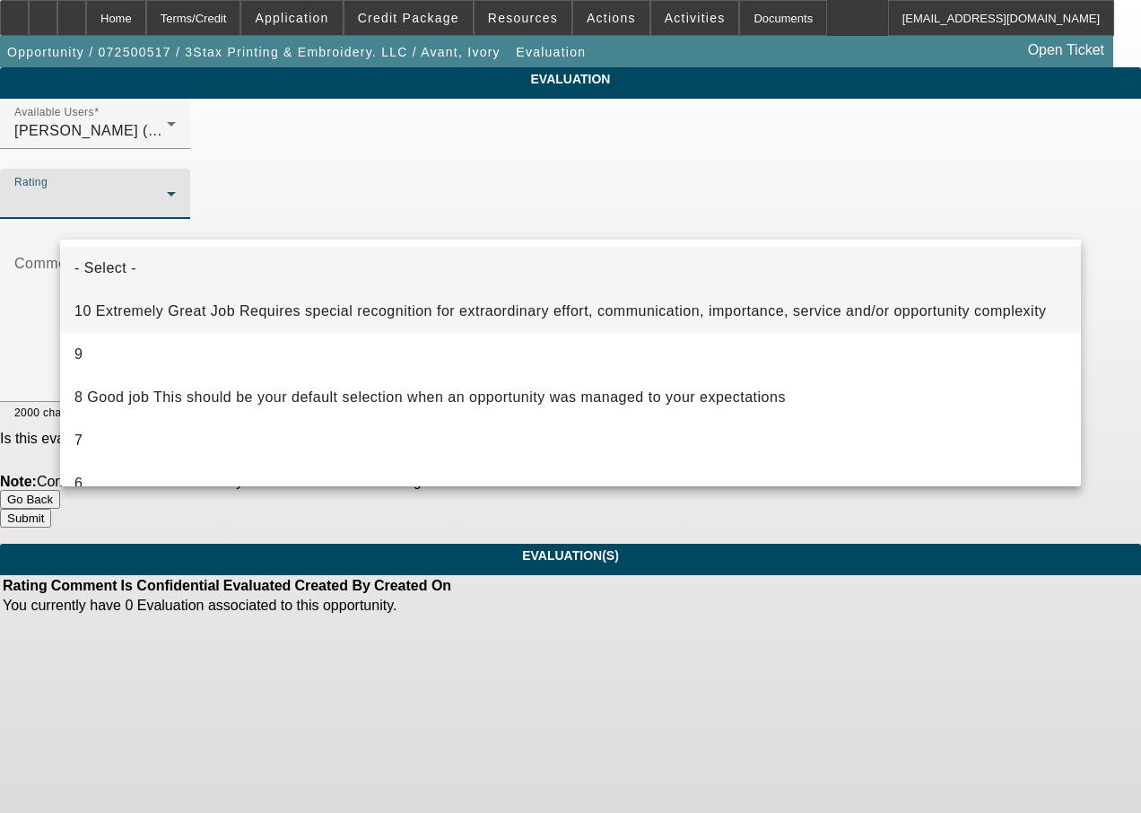
click at [209, 313] on span "10 Extremely Great Job Requires special recognition for extraordinary effort, c…" at bounding box center [560, 312] width 973 height 22
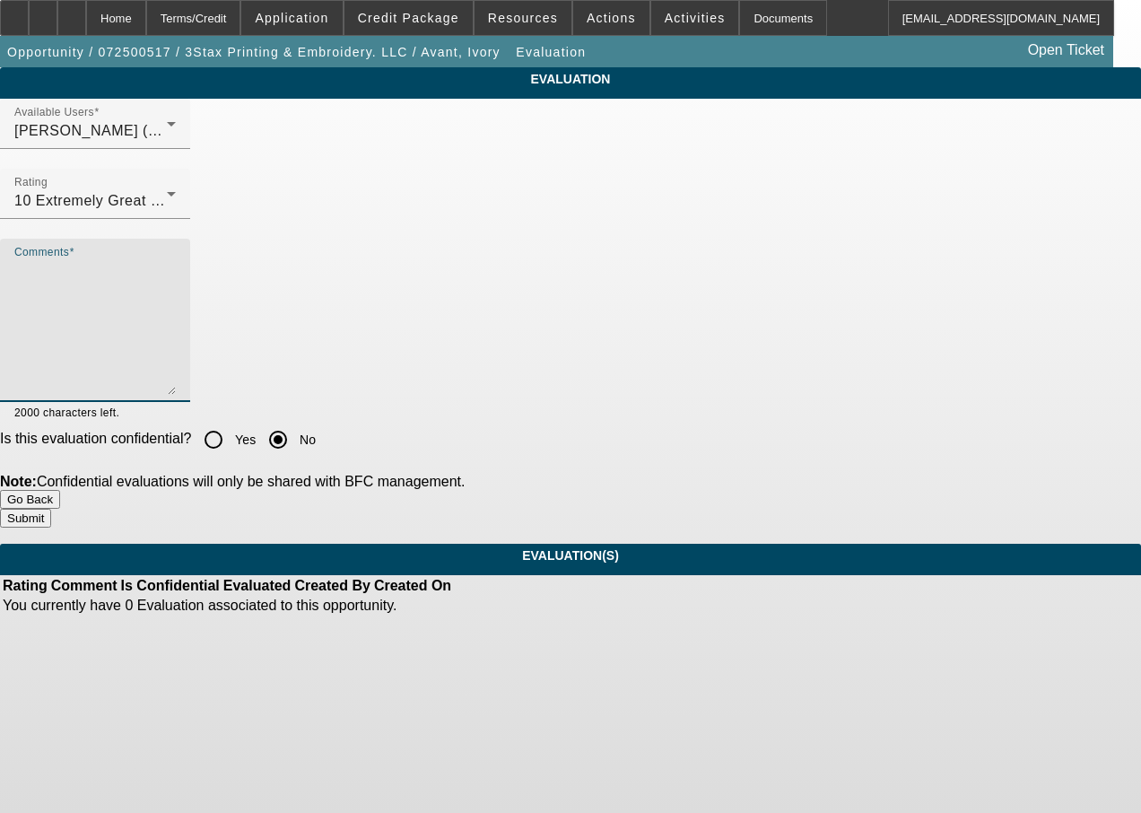
click at [176, 313] on textarea "Comments" at bounding box center [94, 327] width 161 height 135
type textarea "another job well done by Mark"
click at [51, 509] on button "Submit" at bounding box center [25, 518] width 51 height 19
